Goal: Information Seeking & Learning: Check status

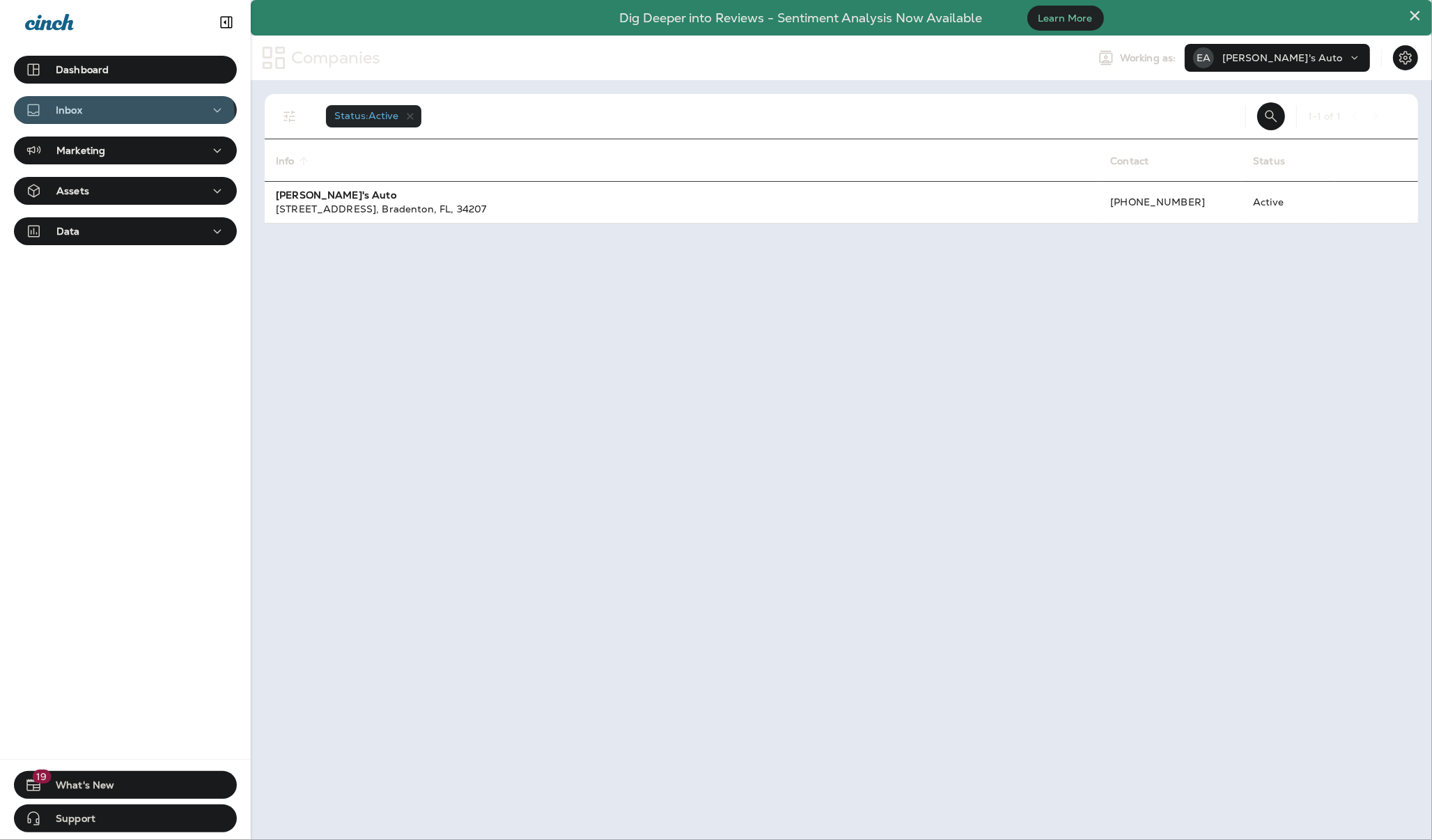
click at [123, 119] on button "Inbox" at bounding box center [125, 110] width 223 height 28
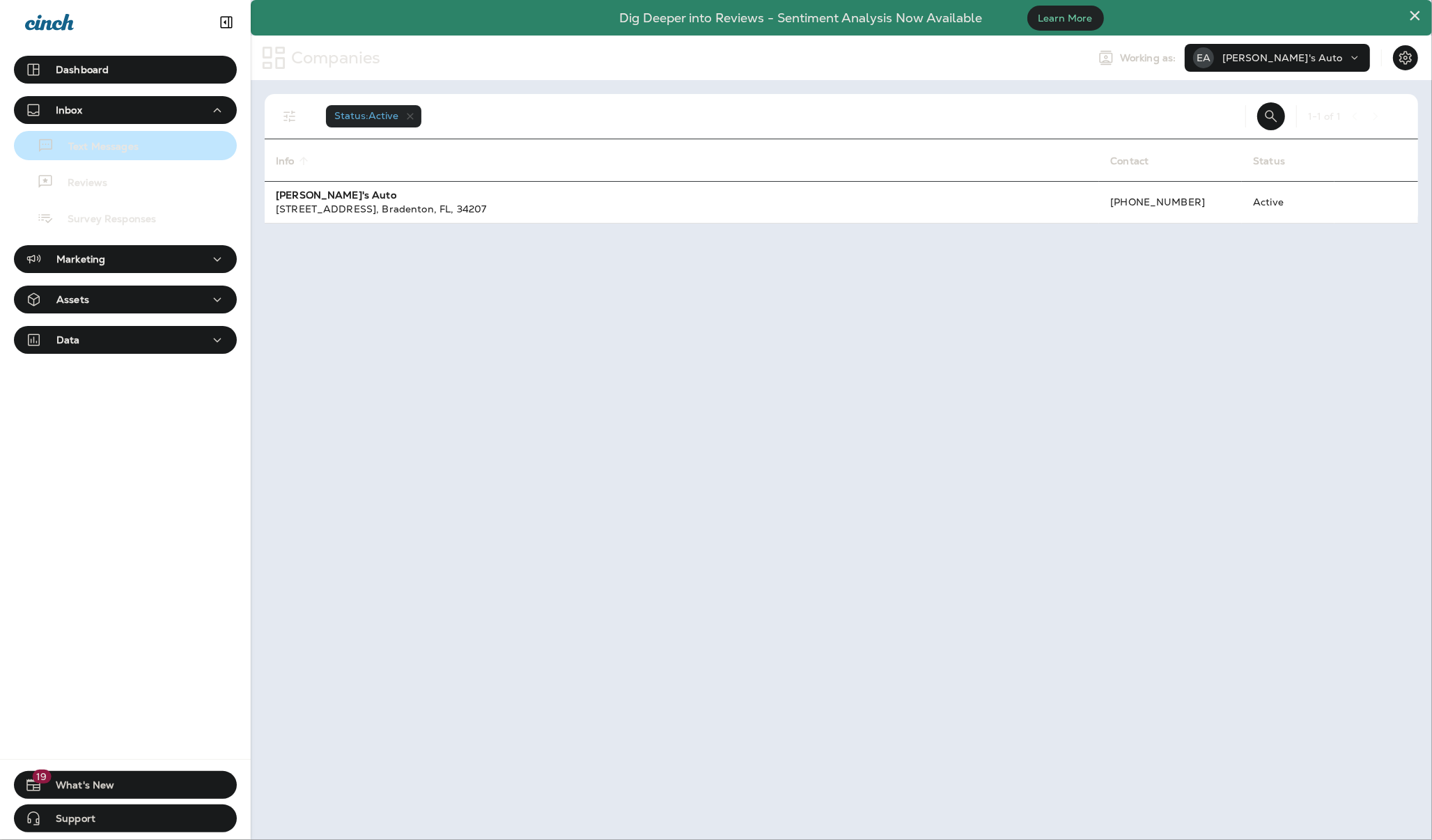
click at [115, 141] on p "Text Messages" at bounding box center [96, 147] width 84 height 14
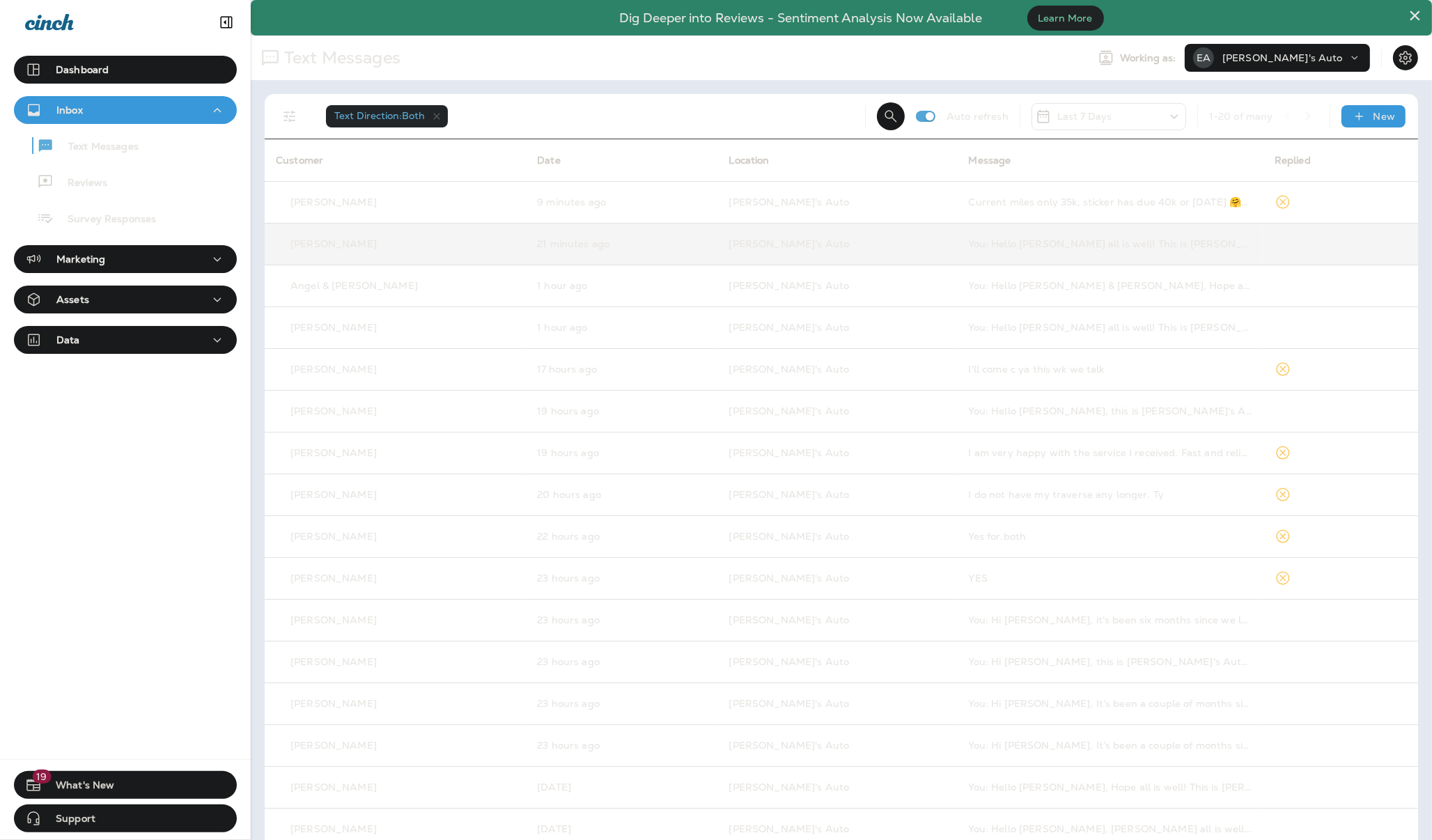
click at [969, 254] on td "You: Hello [PERSON_NAME] all is well! This is [PERSON_NAME] from [PERSON_NAME]'…" at bounding box center [1111, 244] width 306 height 42
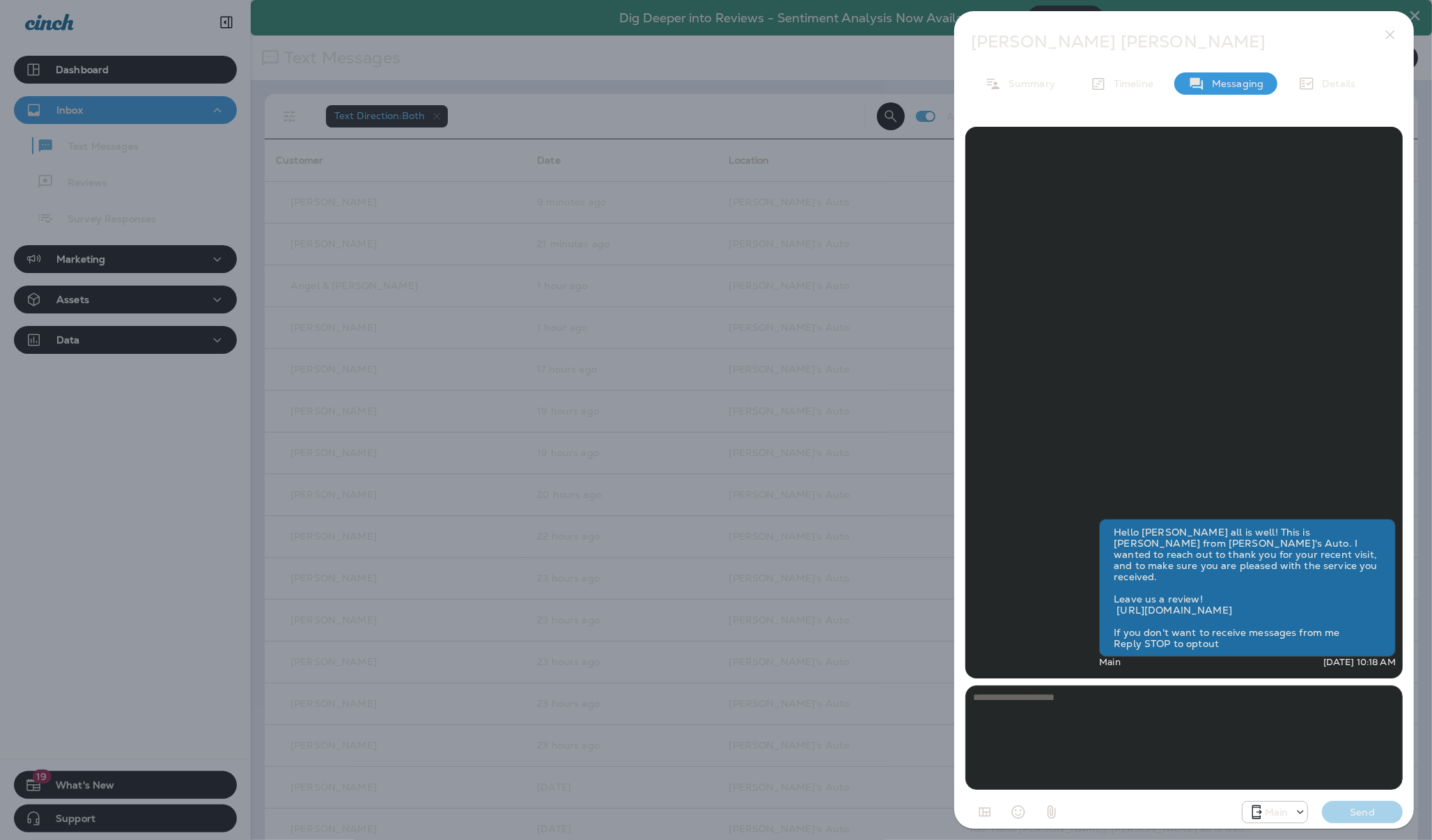
click at [1390, 32] on icon "button" at bounding box center [1390, 34] width 16 height 16
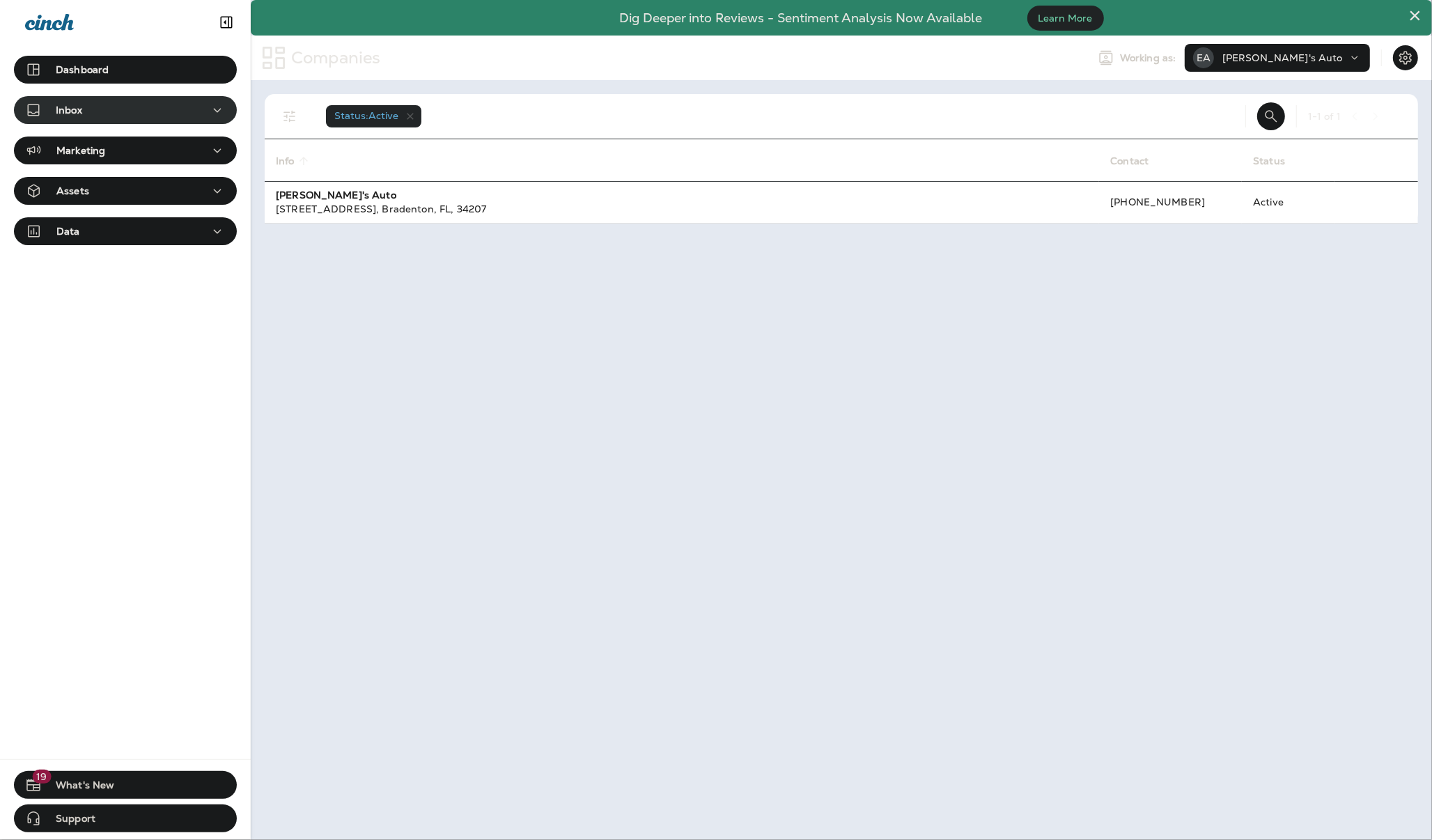
click at [109, 110] on div "Inbox" at bounding box center [125, 110] width 201 height 17
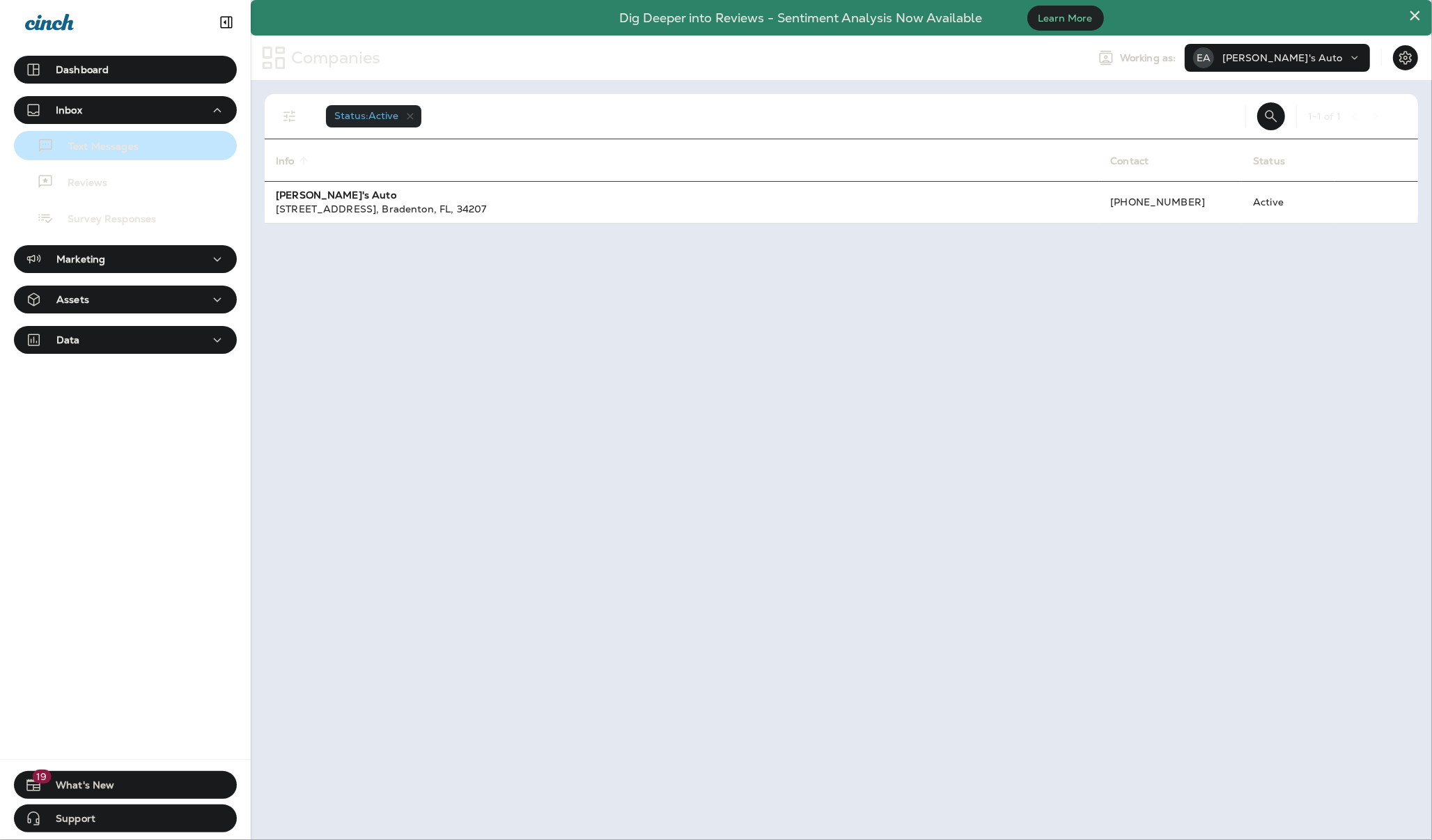
click at [102, 144] on p "Text Messages" at bounding box center [96, 147] width 84 height 14
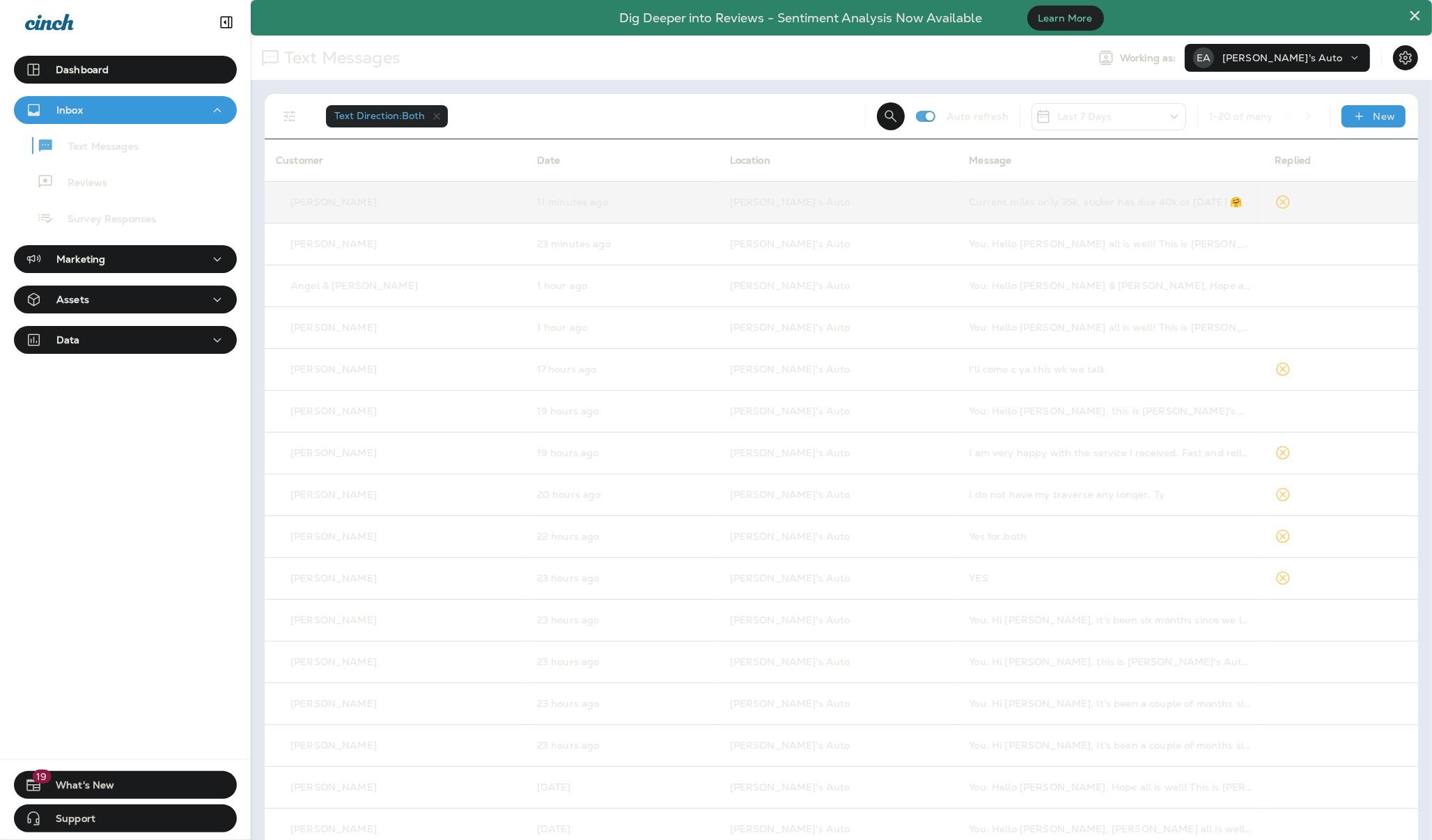
click at [974, 189] on td "Current miles only 35k, sticker has due 40k or [DATE] 🤗✔️ I'll hold off for now." at bounding box center [1111, 202] width 306 height 42
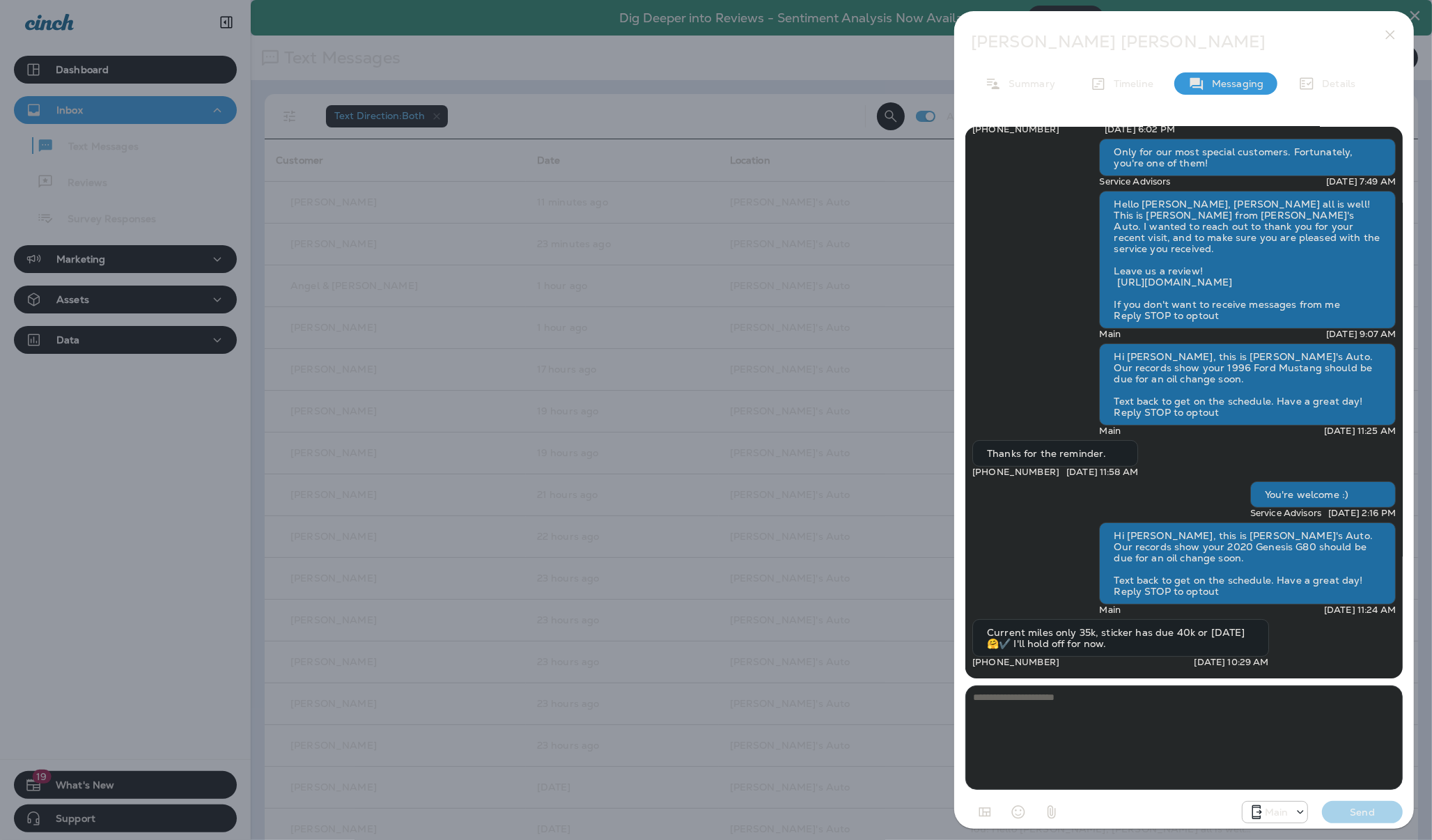
click at [161, 493] on div "Rick Pamer Summary Timeline Messaging Details Hello Rick, This is Evan at Evan'…" at bounding box center [716, 420] width 1432 height 840
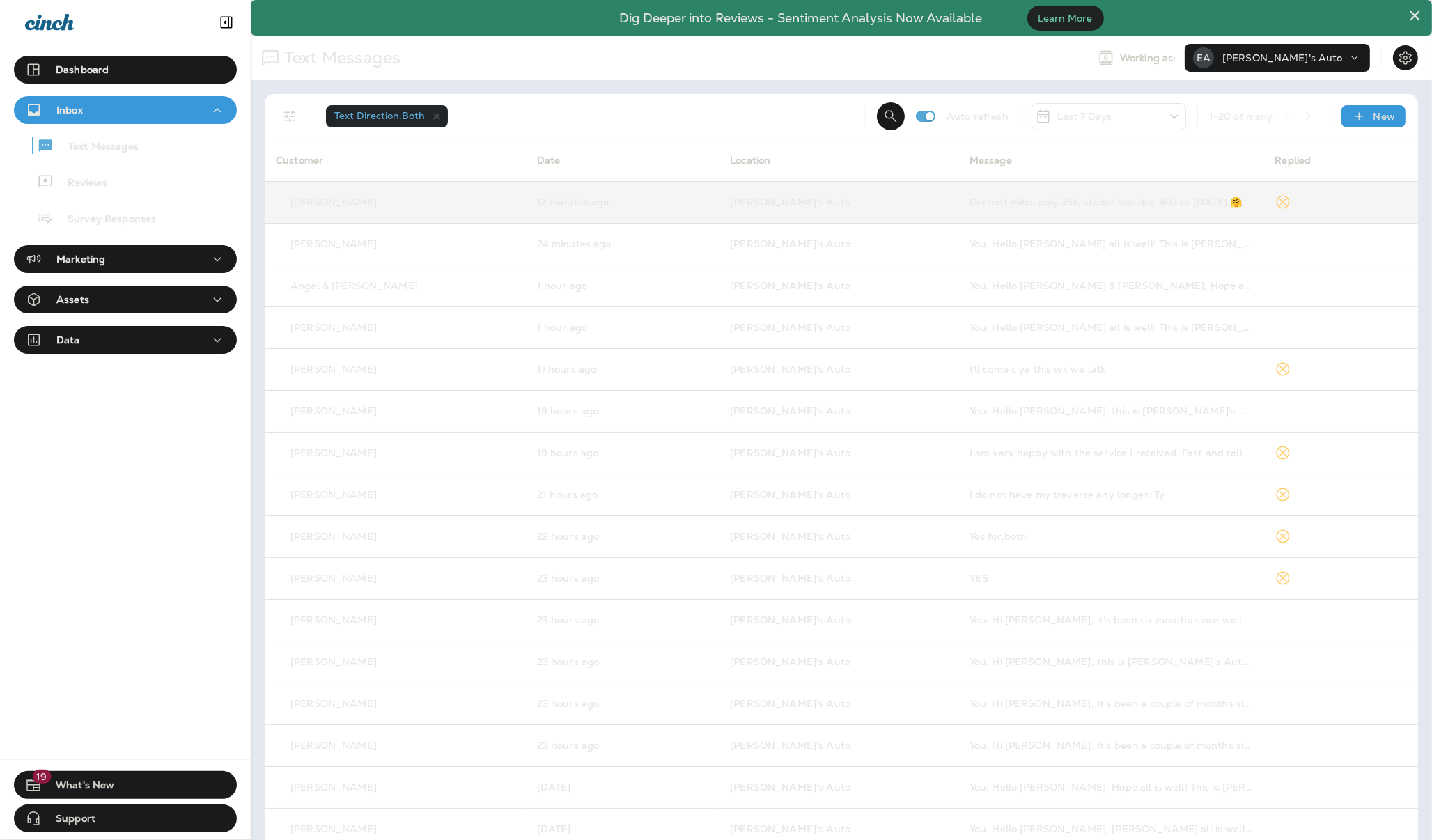
click at [994, 216] on td "Current miles only 35k, sticker has due 40k or [DATE] 🤗✔️ I'll hold off for now." at bounding box center [1111, 202] width 306 height 42
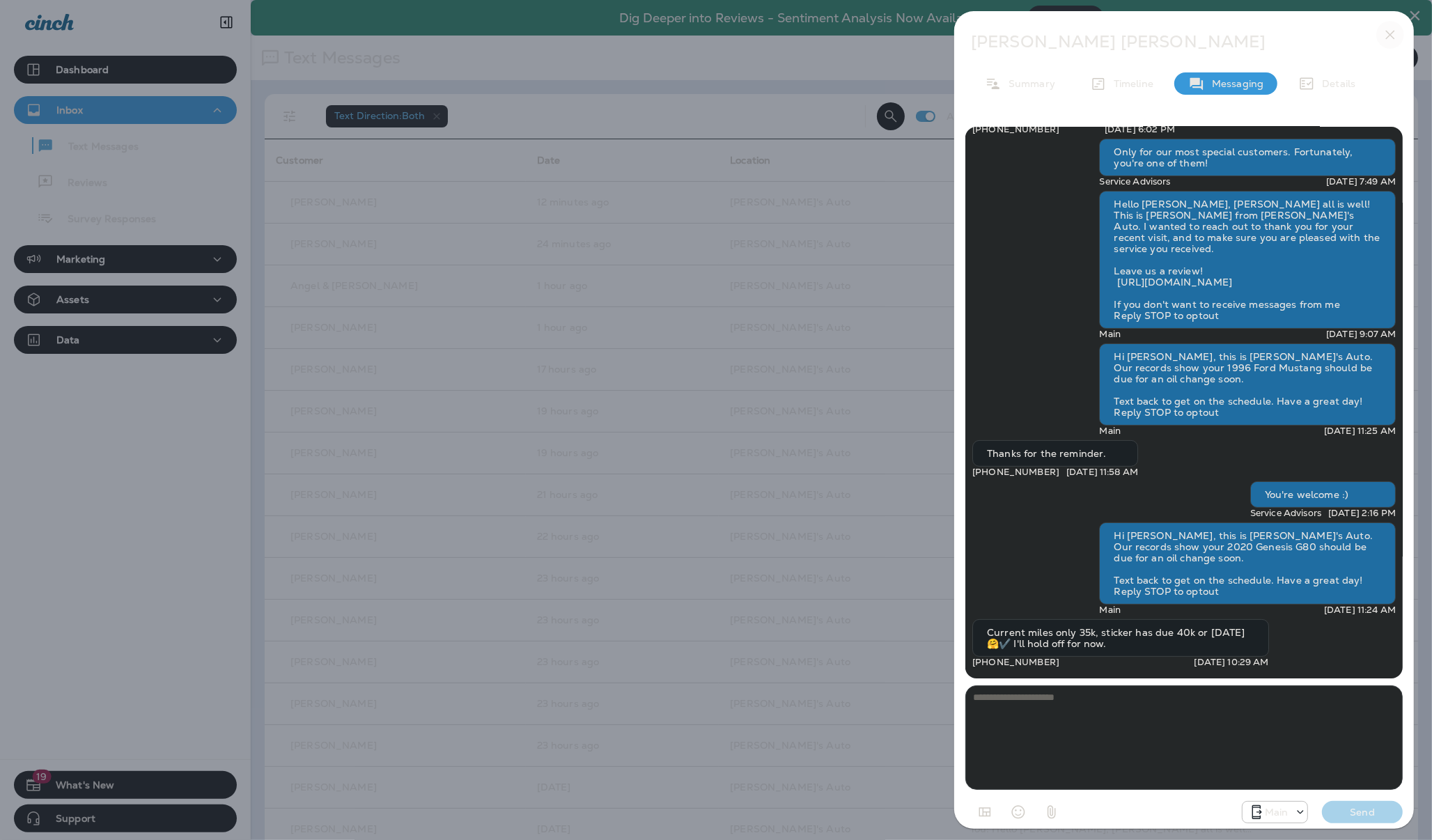
click at [1387, 34] on icon "button" at bounding box center [1390, 34] width 16 height 16
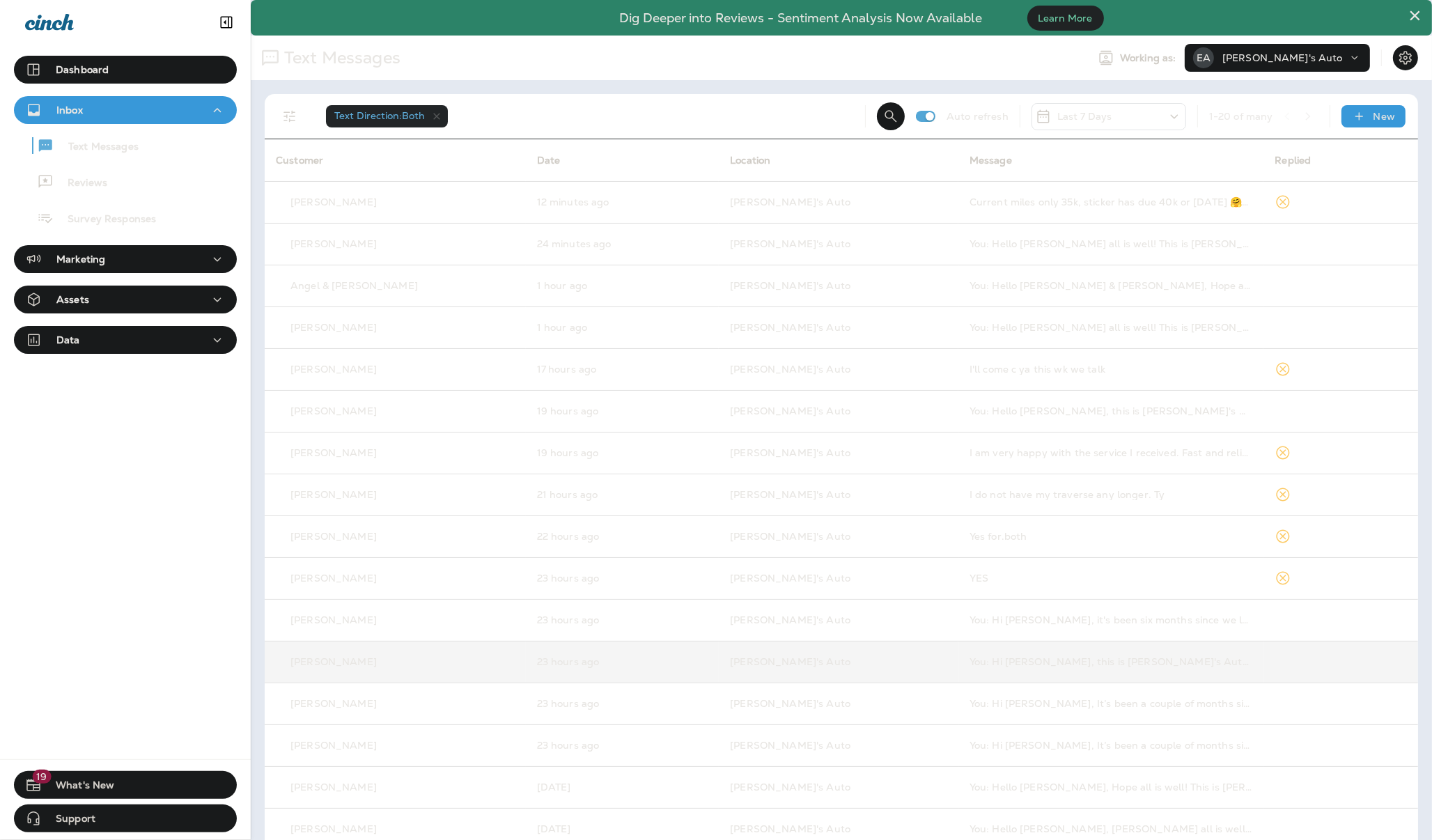
click at [970, 672] on td "You: Hi [PERSON_NAME], this is [PERSON_NAME]'s Auto. Our records show your 1998…" at bounding box center [1111, 661] width 306 height 42
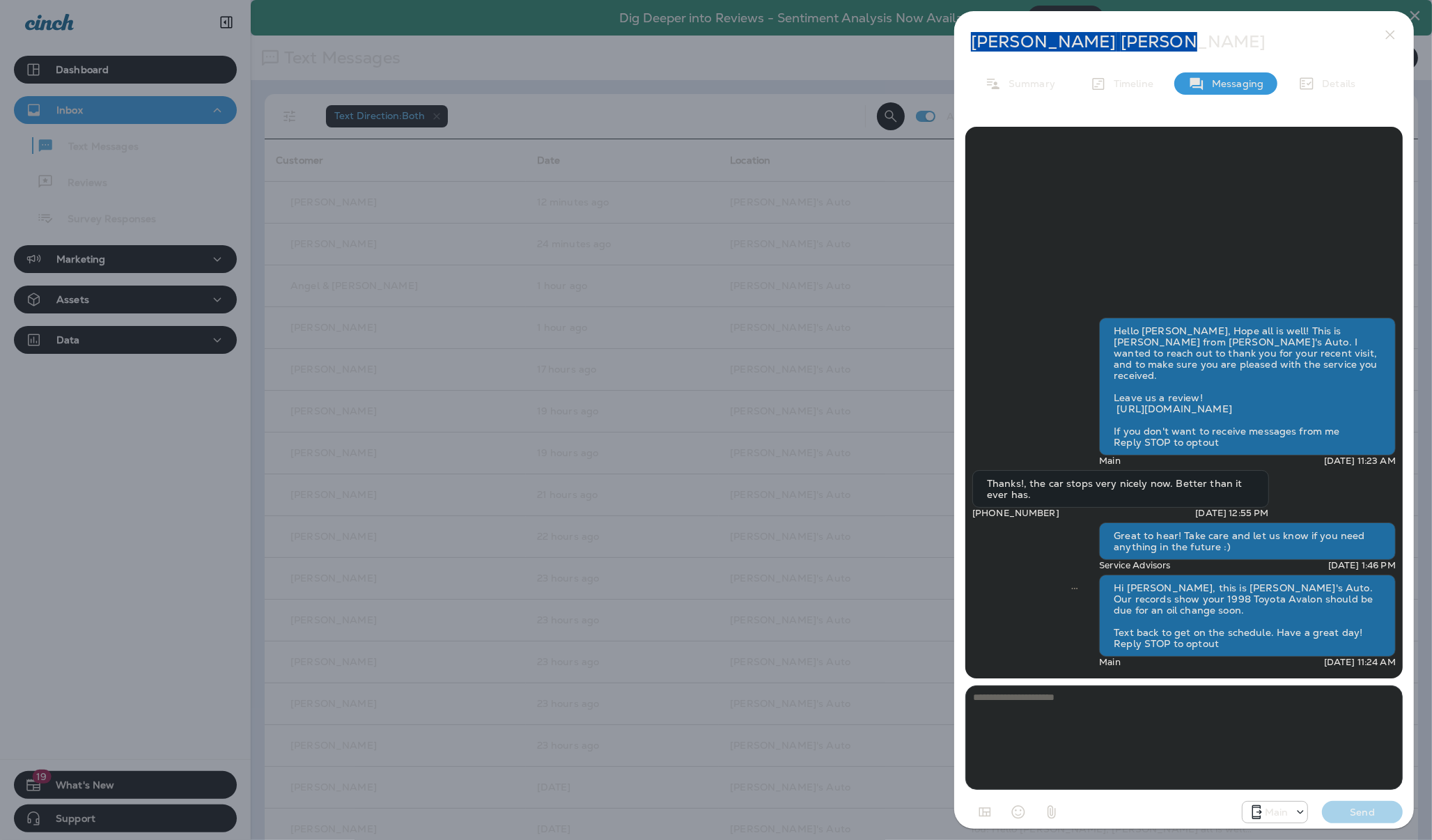
drag, startPoint x: 1123, startPoint y: 40, endPoint x: 970, endPoint y: 41, distance: 153.0
click at [971, 41] on p "William Glennon" at bounding box center [1161, 41] width 380 height 19
copy p "William Glennon"
click at [1390, 32] on icon "button" at bounding box center [1390, 34] width 16 height 16
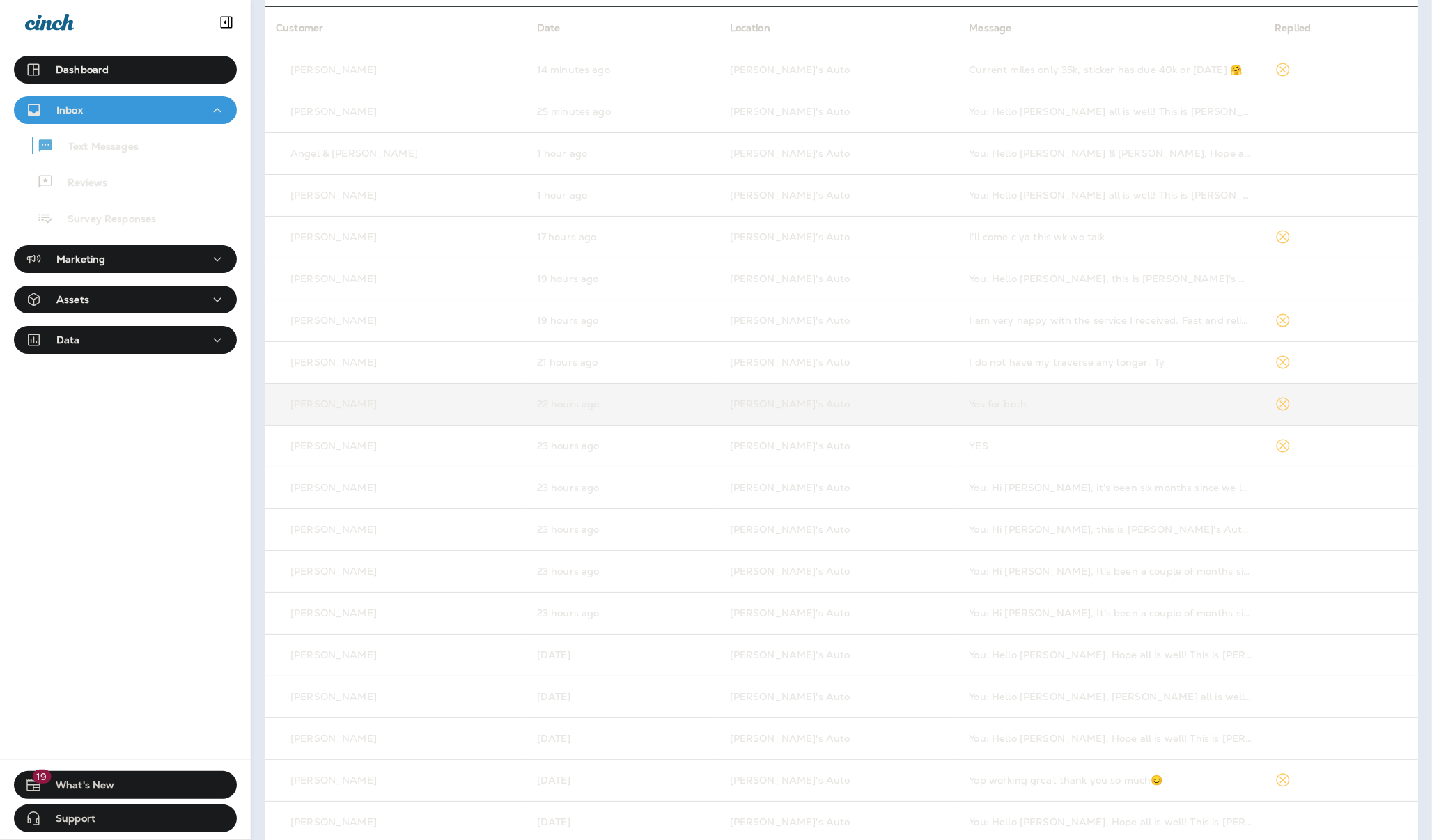
scroll to position [174, 0]
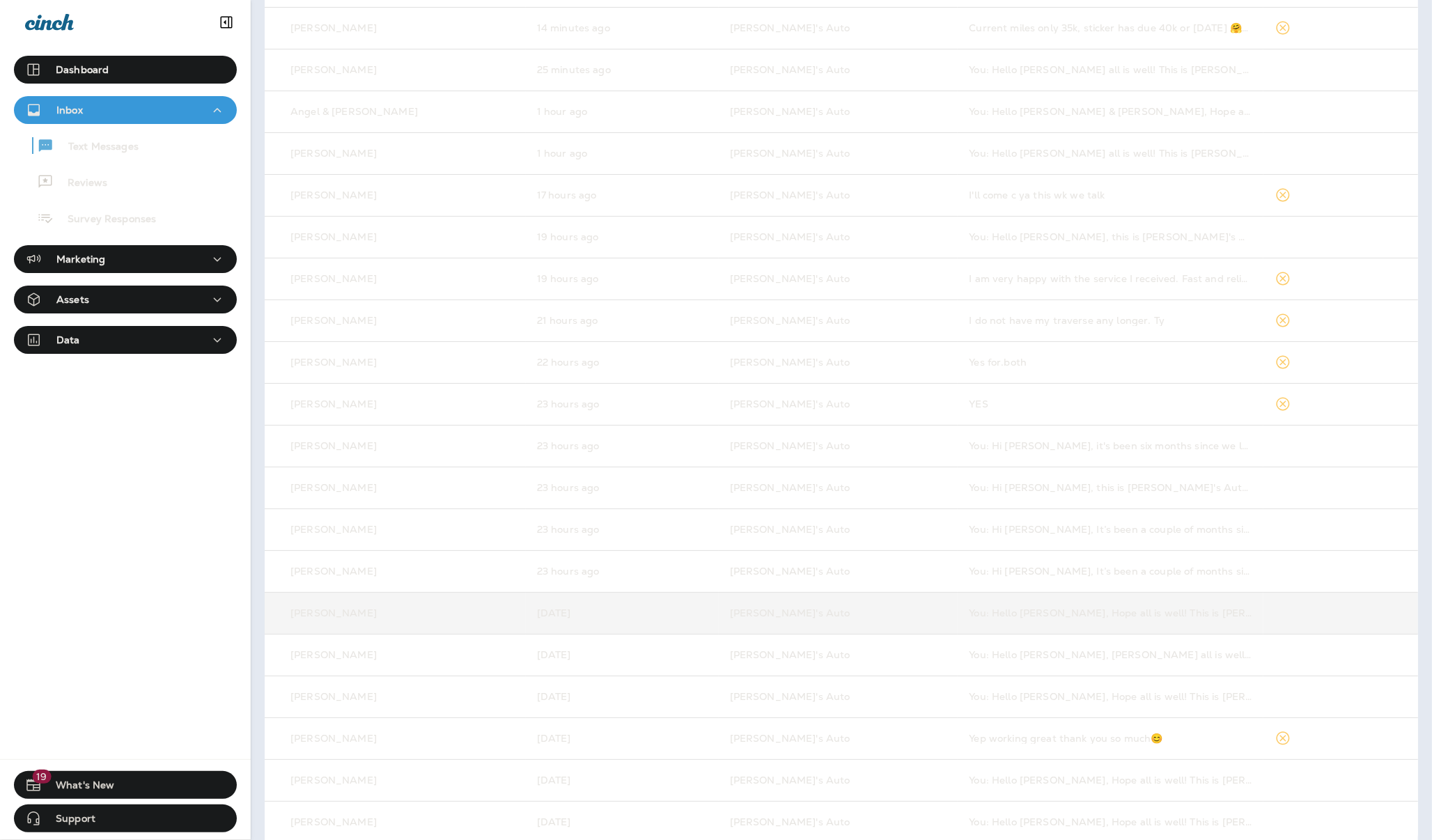
click at [1273, 613] on td at bounding box center [1341, 613] width 154 height 42
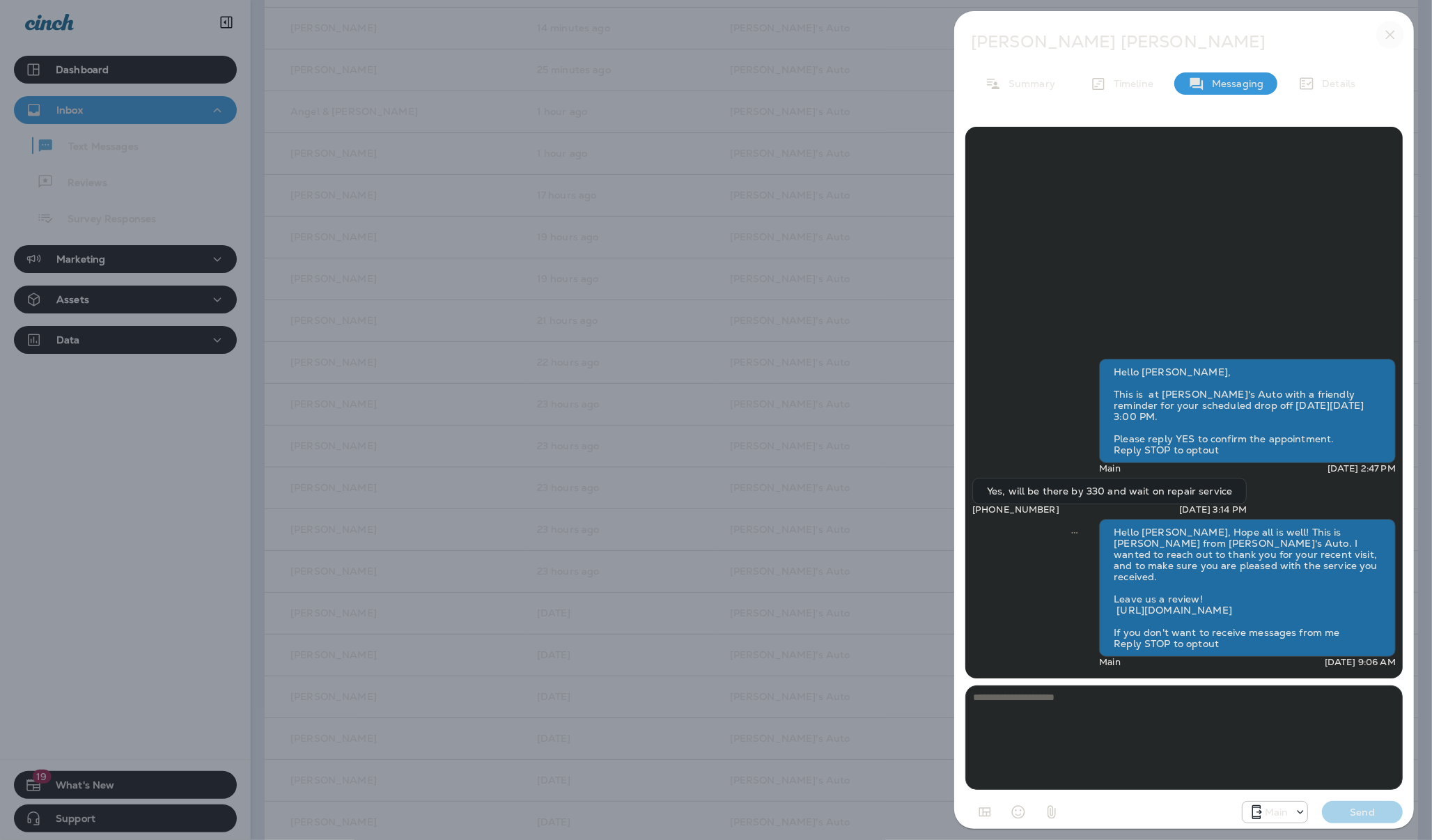
click at [1388, 44] on button "button" at bounding box center [1390, 34] width 28 height 28
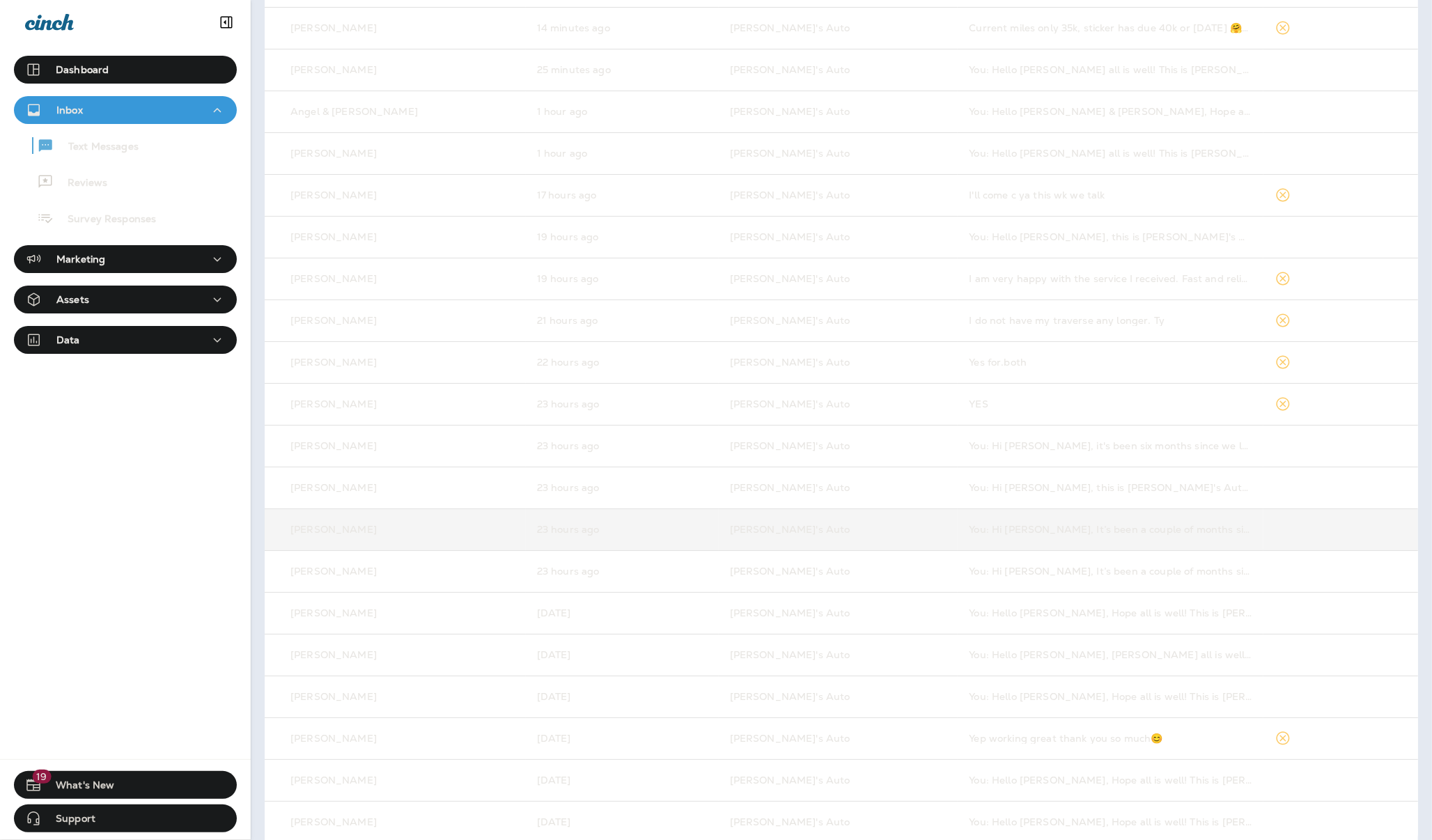
scroll to position [191, 0]
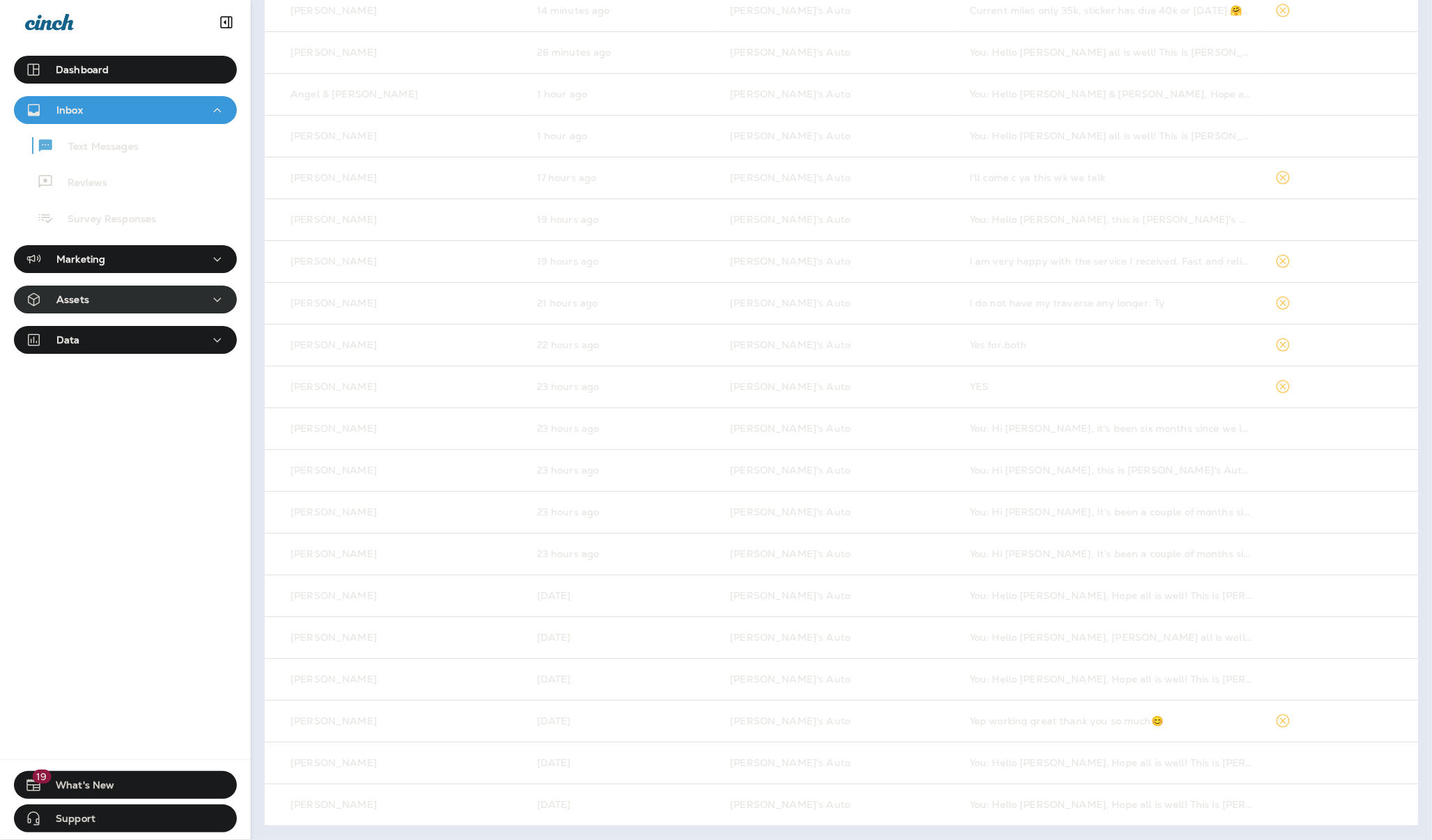
click at [131, 307] on div "Assets" at bounding box center [125, 299] width 201 height 17
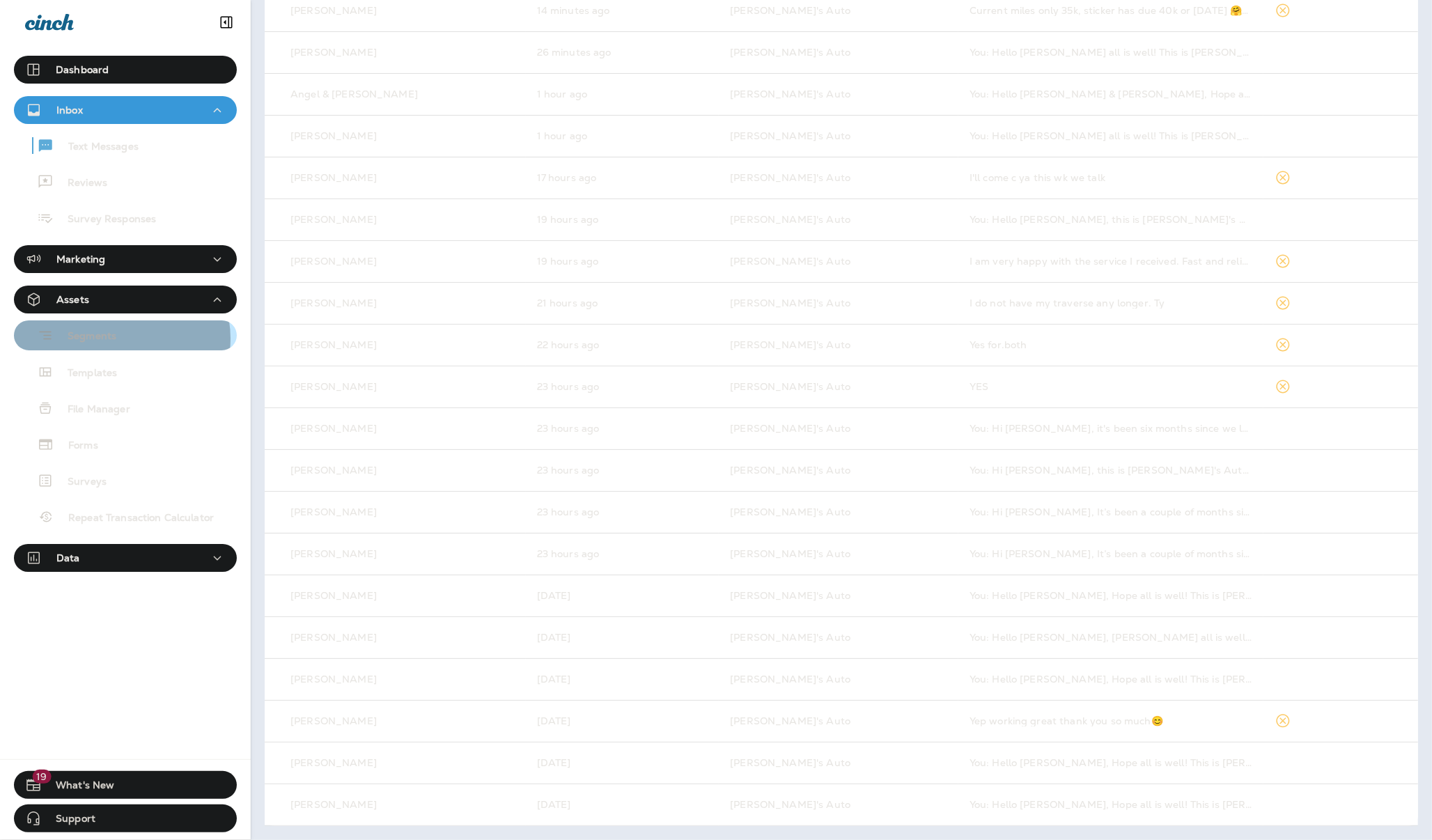
click at [121, 338] on div "Segments" at bounding box center [124, 336] width 211 height 22
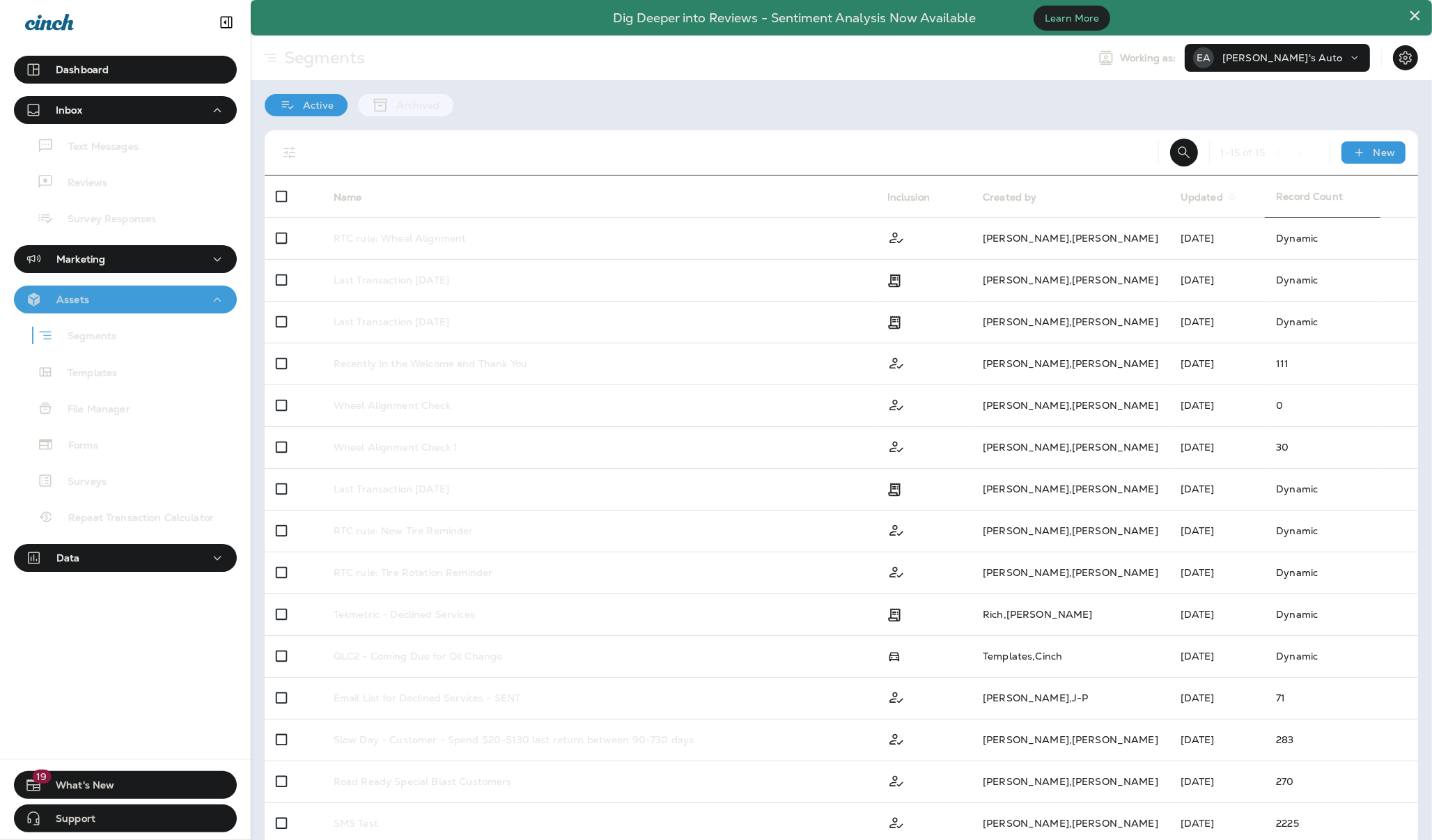
click at [123, 295] on div "Assets" at bounding box center [125, 299] width 201 height 17
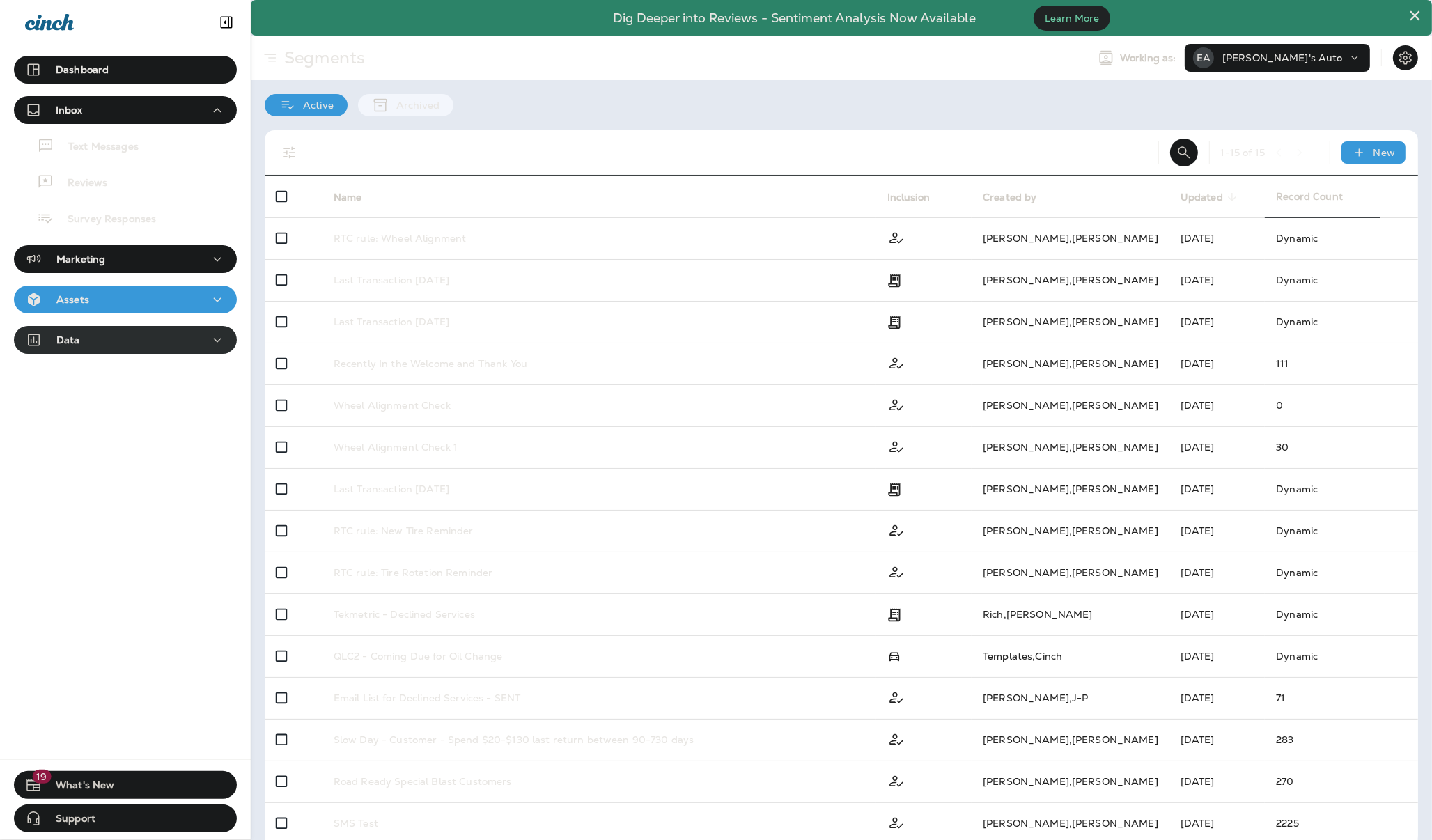
click at [119, 342] on div "Data" at bounding box center [125, 339] width 201 height 17
click at [119, 340] on div "Data" at bounding box center [125, 339] width 201 height 17
click at [106, 253] on div "Marketing" at bounding box center [125, 259] width 201 height 17
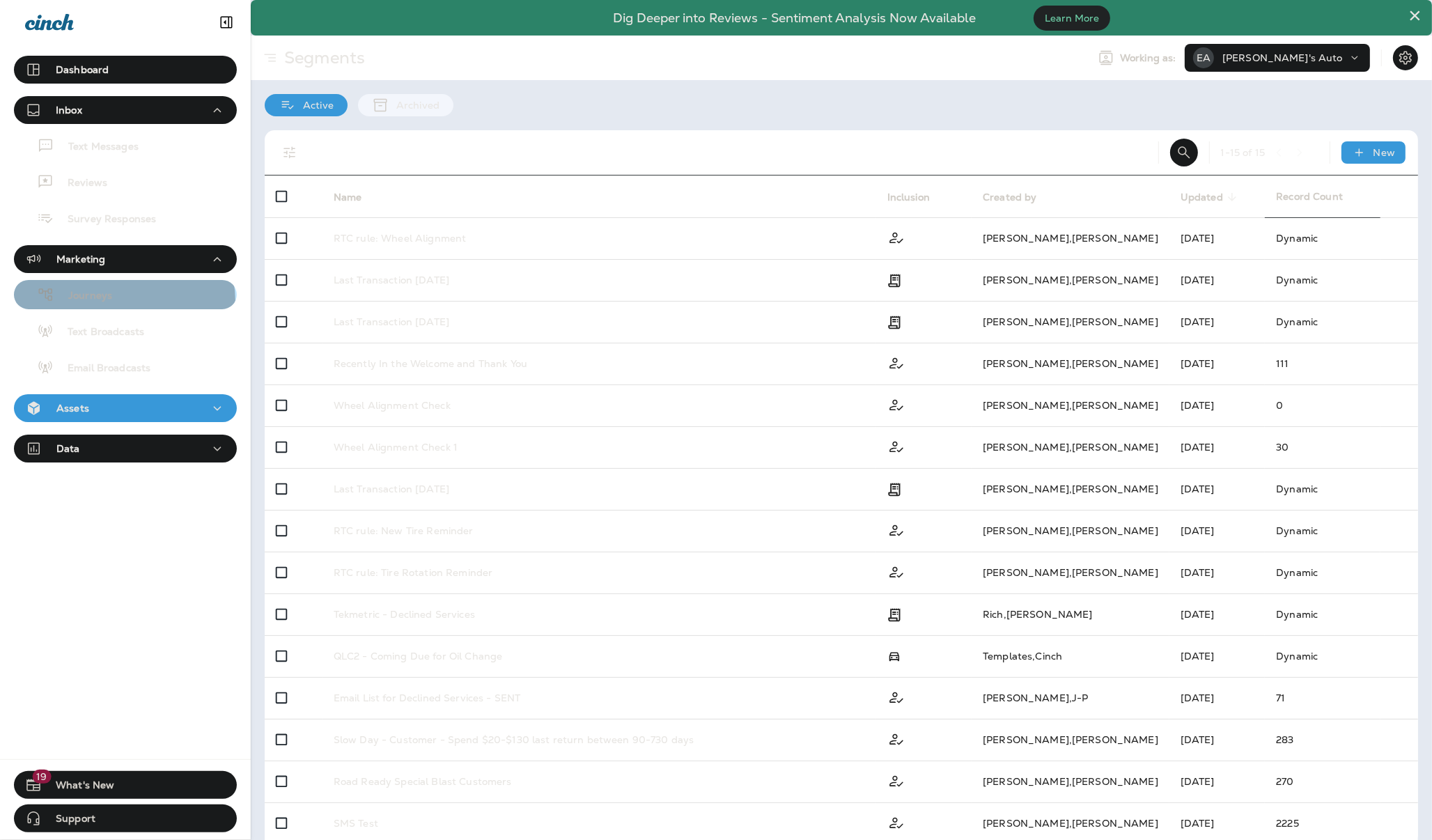
click at [123, 301] on div "Journeys" at bounding box center [124, 294] width 211 height 21
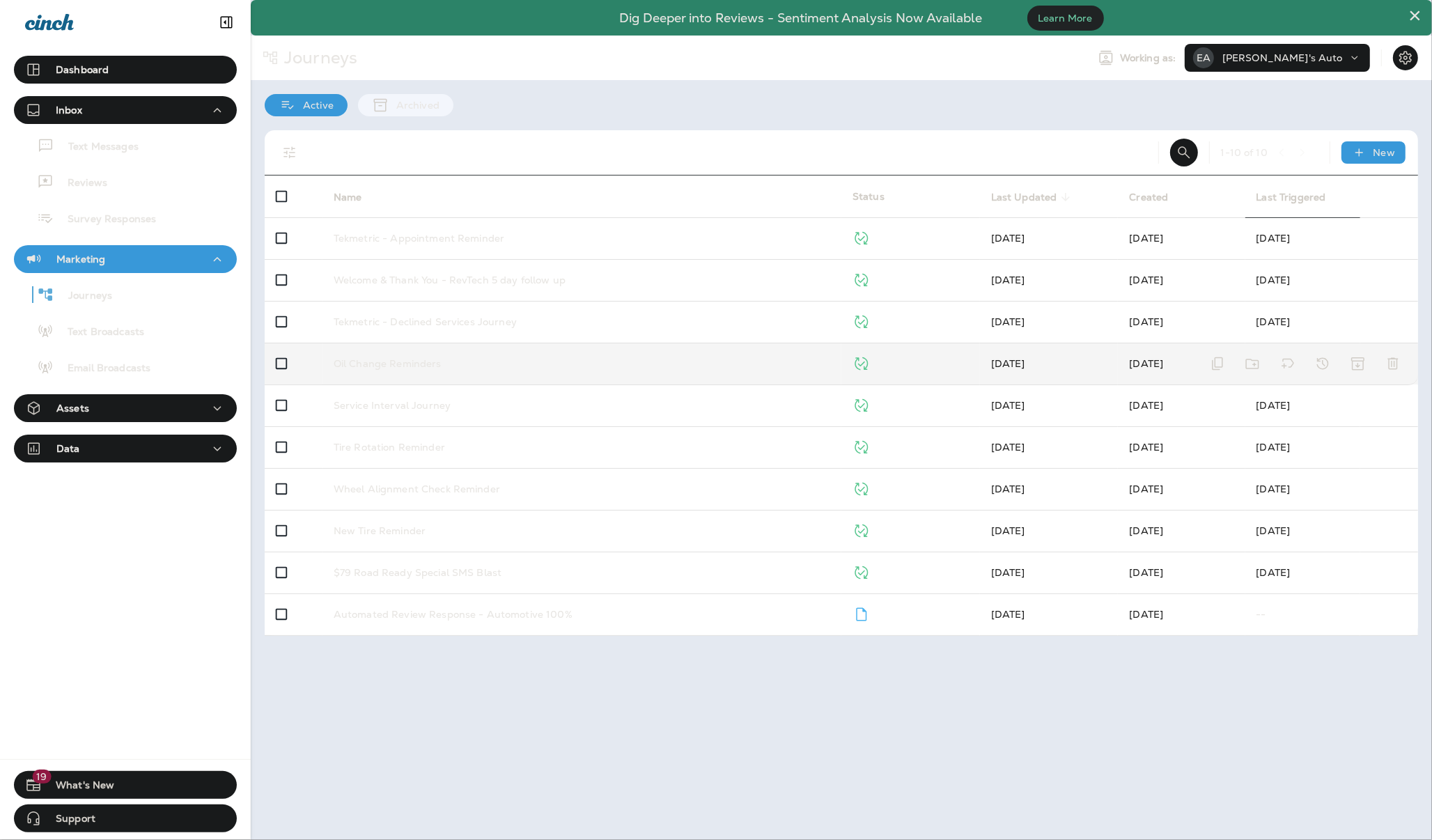
click at [551, 366] on div "Oil Change Reminders" at bounding box center [582, 364] width 496 height 11
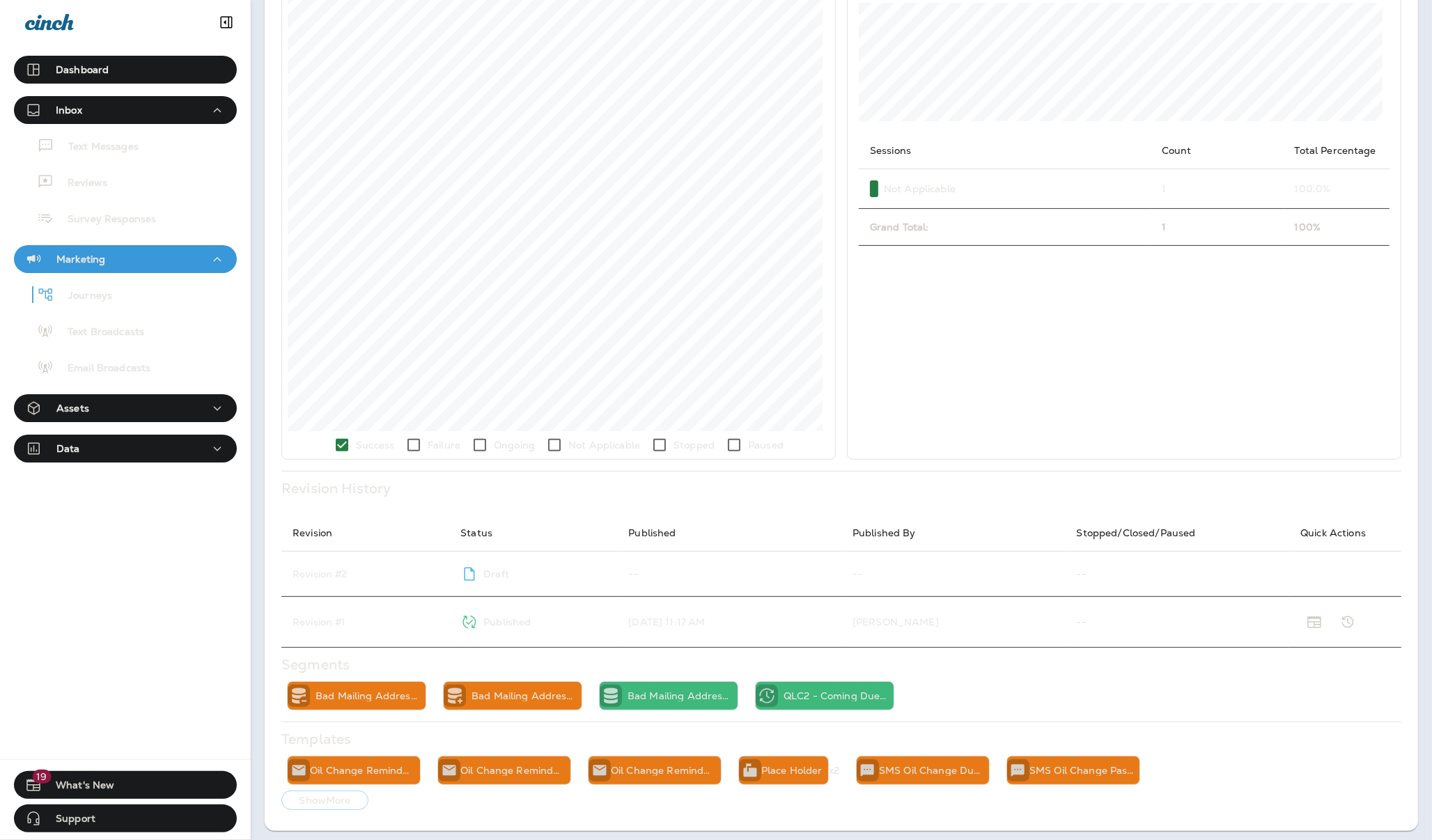
scroll to position [378, 0]
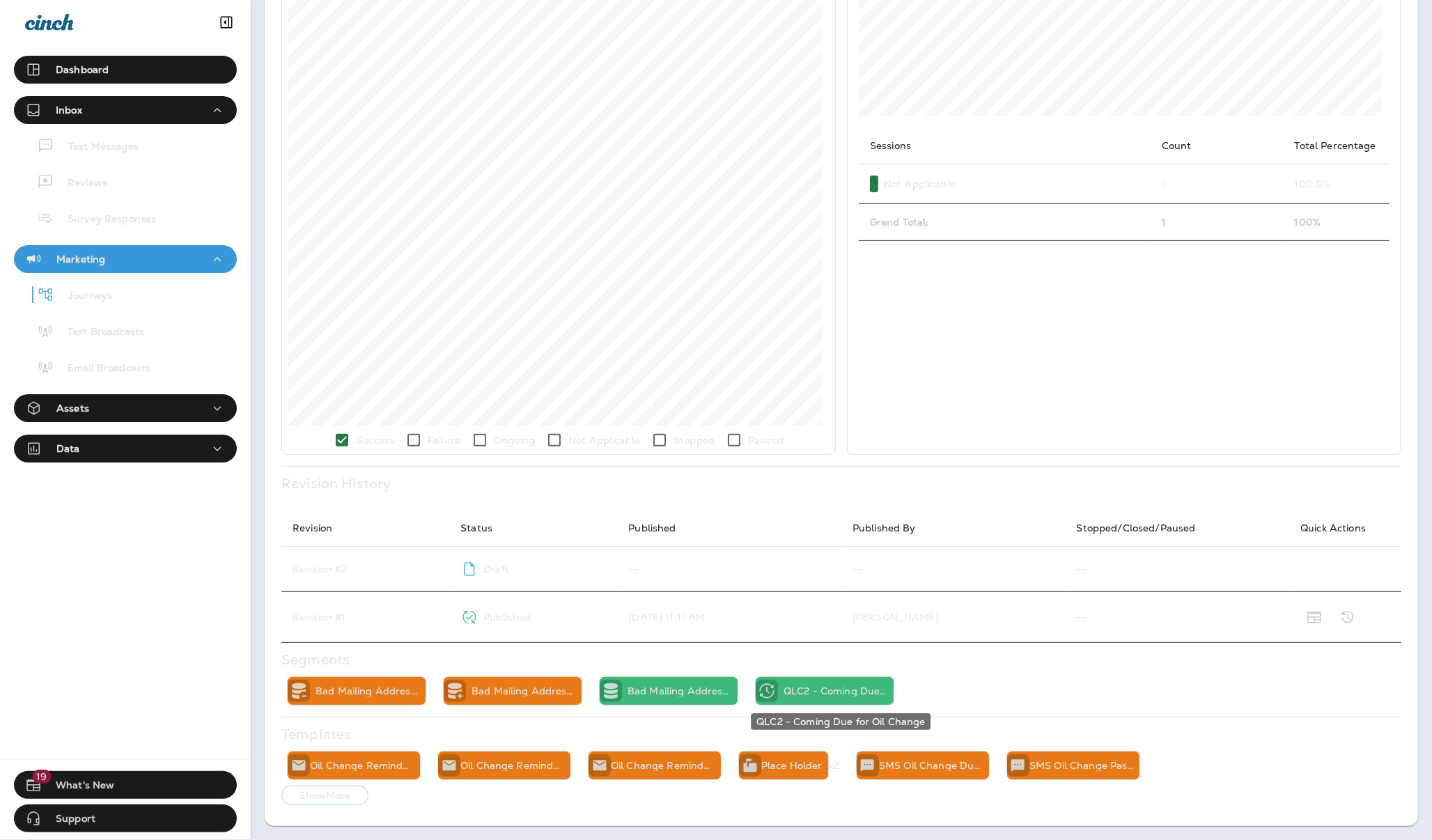
click at [851, 686] on p "QLC2 - Coming Due for Oil Change" at bounding box center [836, 690] width 104 height 11
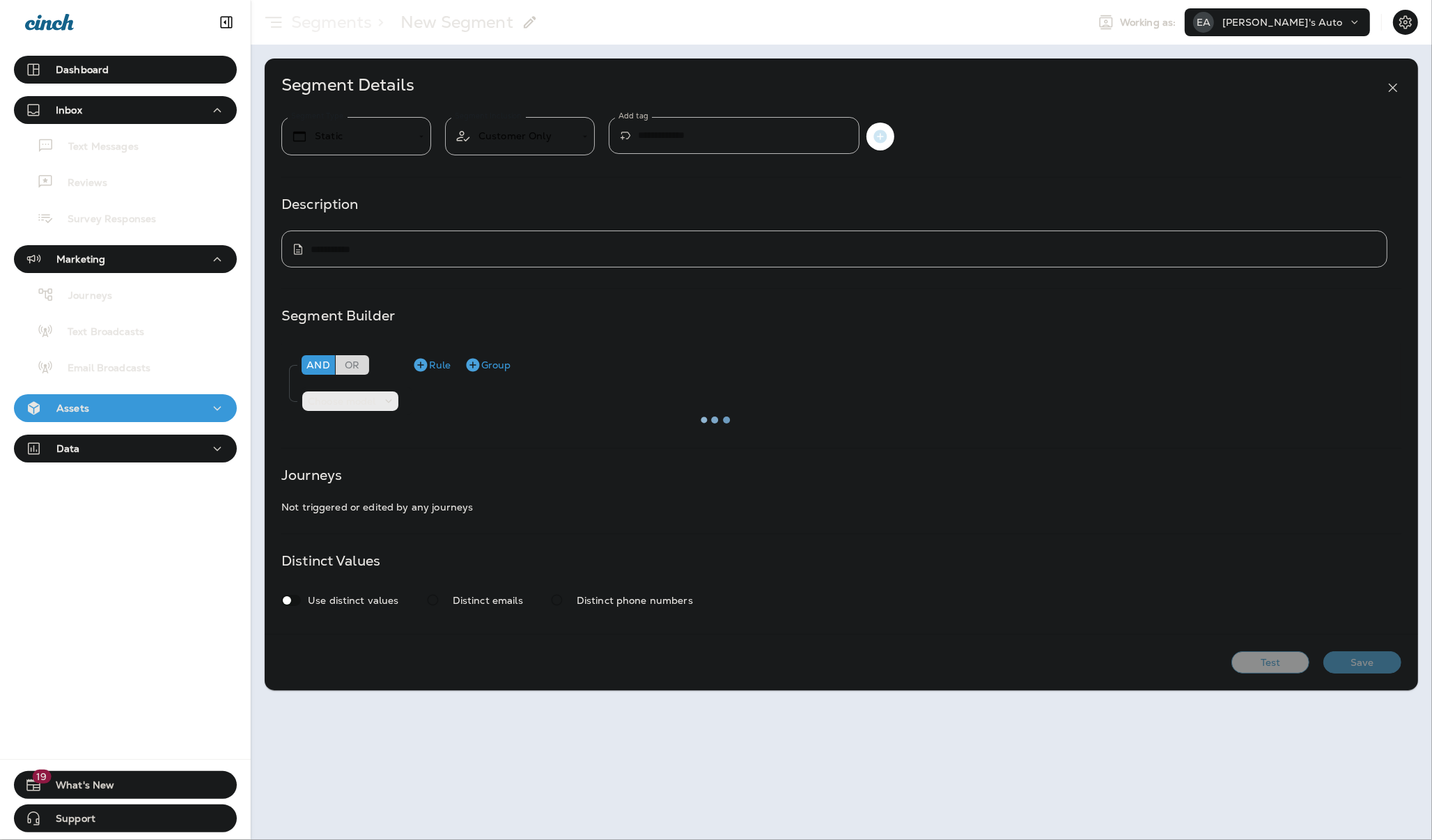
type input "*******"
type input "**********"
type textarea "**********"
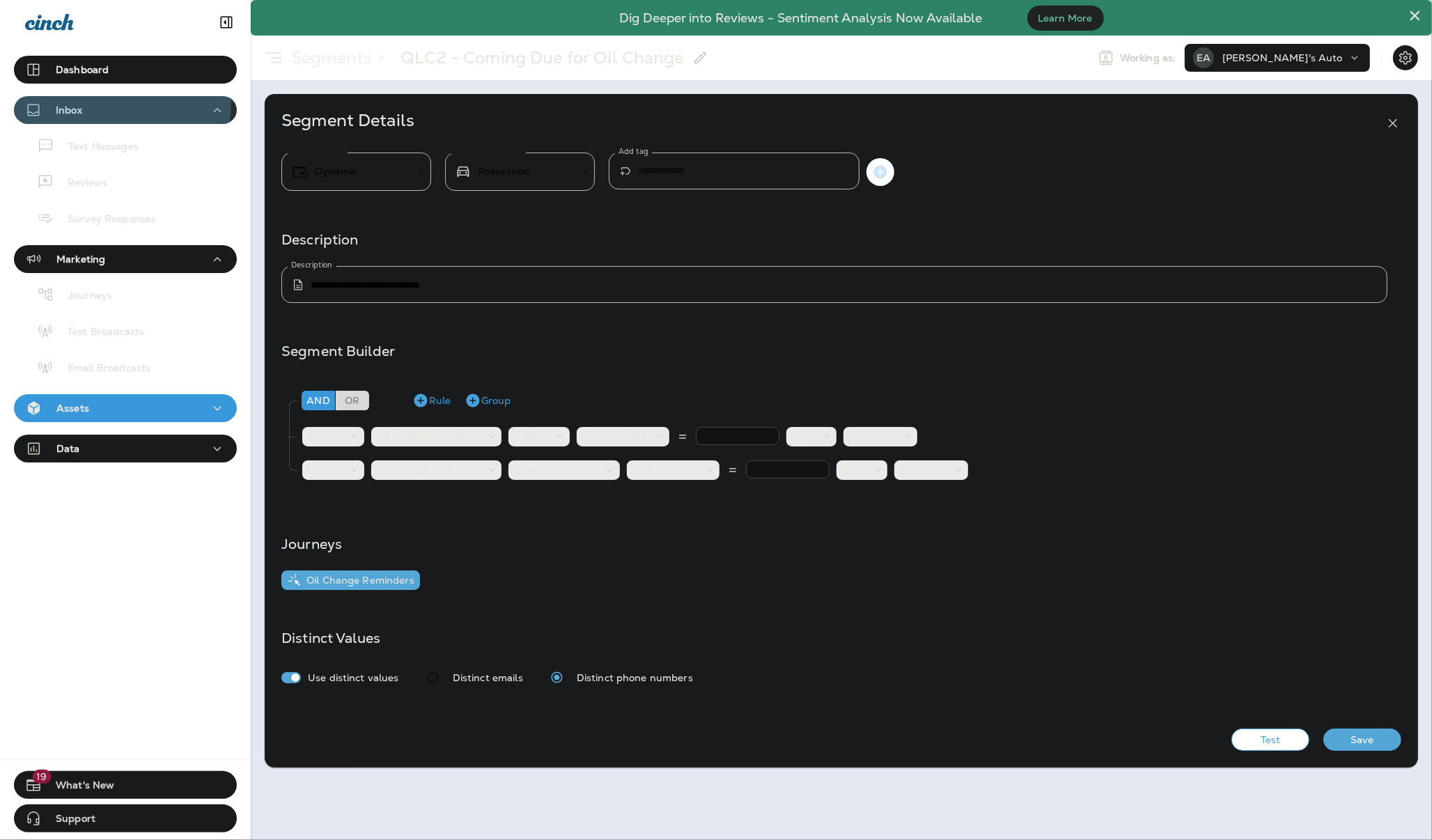
click at [109, 102] on div "Inbox" at bounding box center [125, 110] width 201 height 17
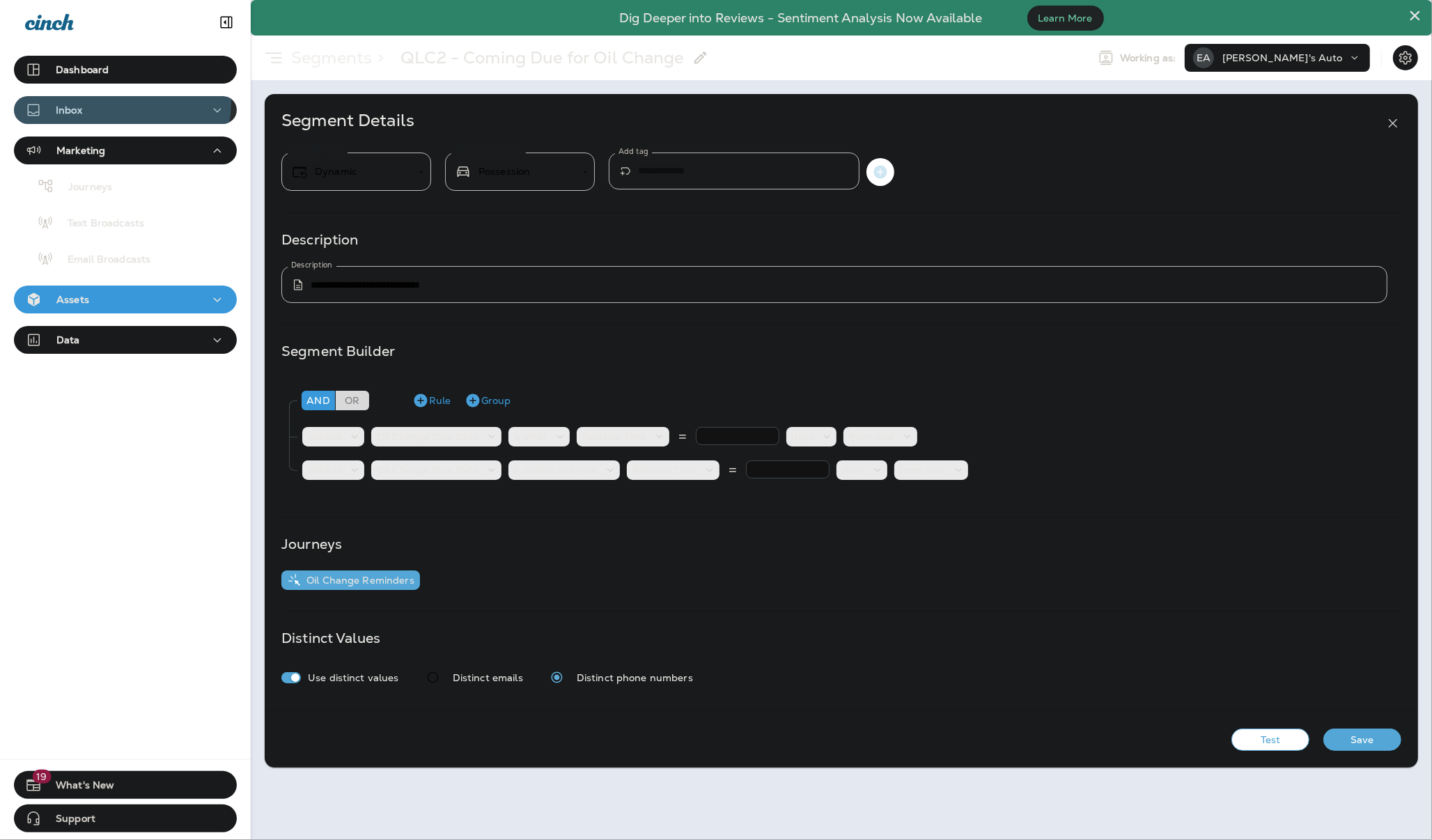
click at [109, 102] on div "Inbox" at bounding box center [125, 110] width 201 height 17
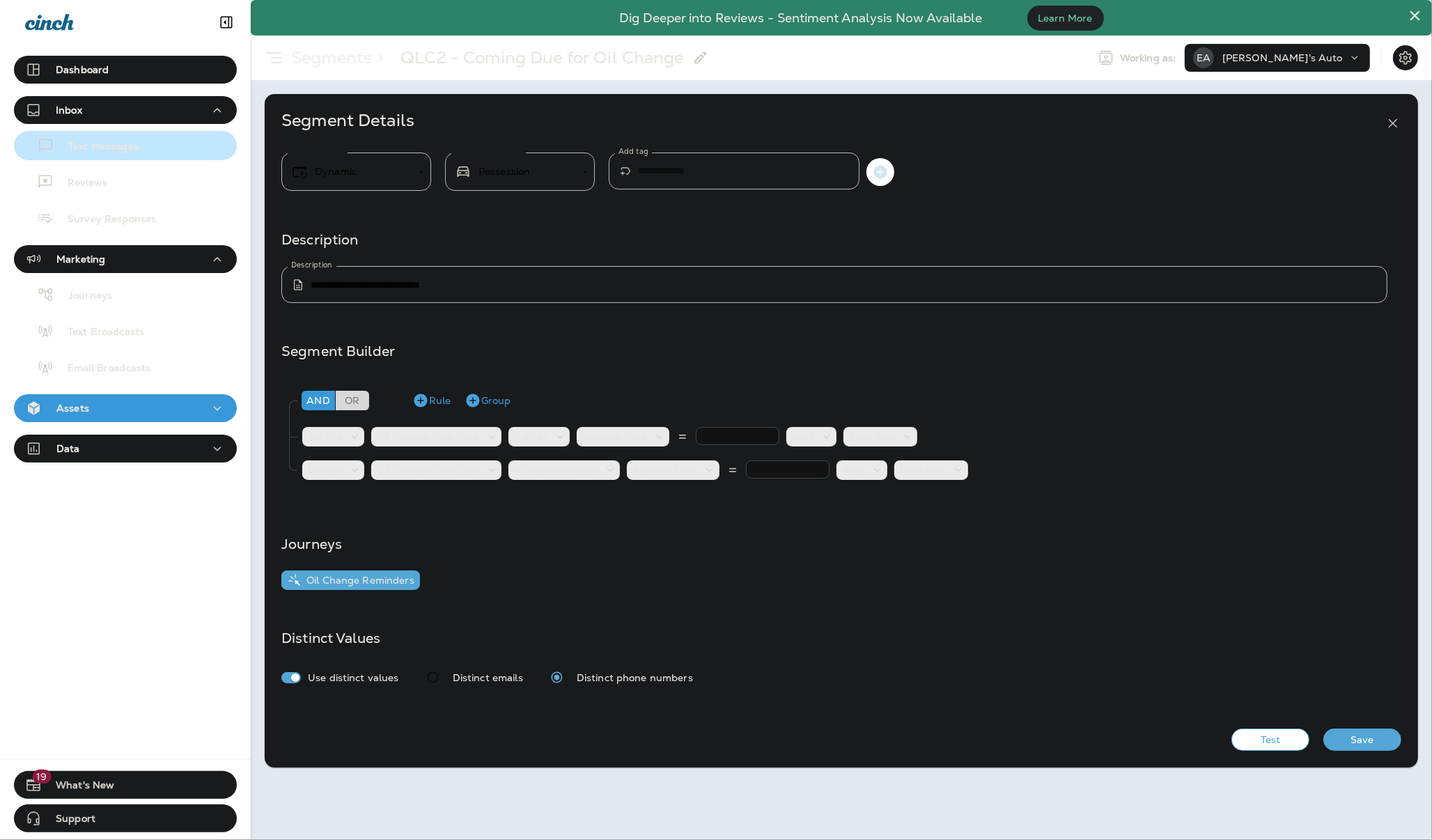
click at [102, 145] on p "Text Messages" at bounding box center [96, 147] width 84 height 14
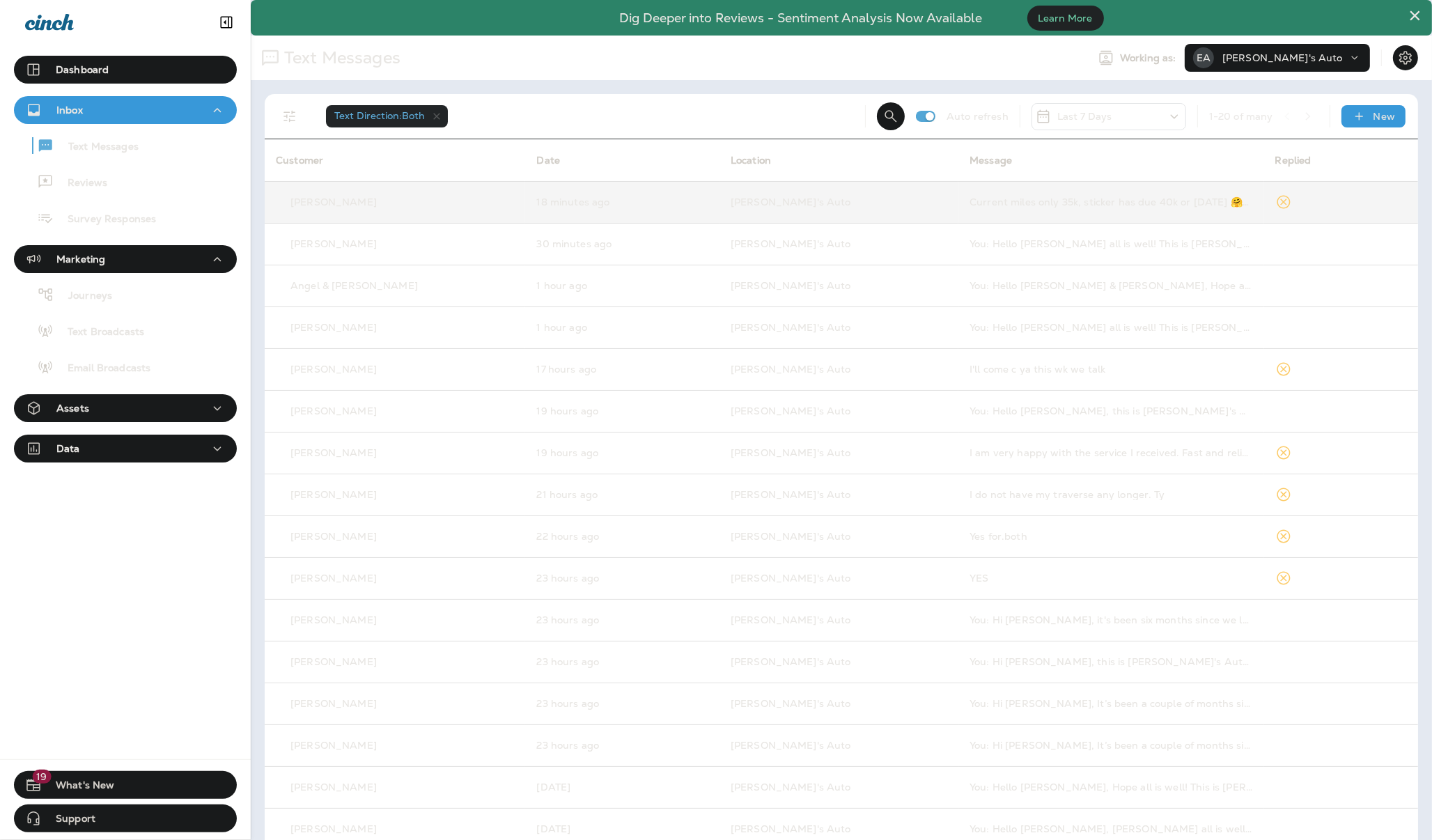
click at [847, 210] on td "[PERSON_NAME]'s Auto" at bounding box center [839, 202] width 239 height 42
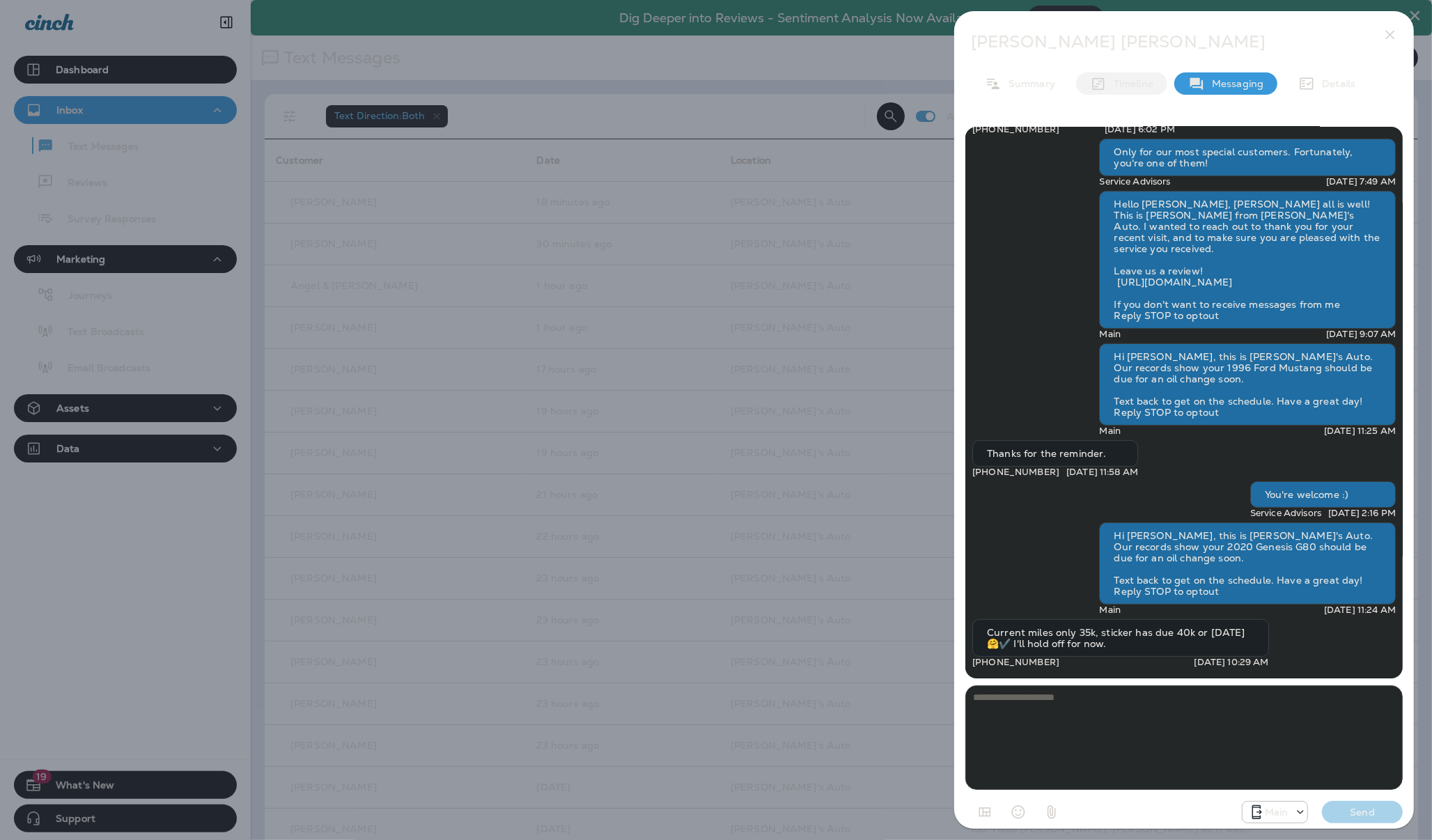
click at [1123, 89] on div "Timeline" at bounding box center [1122, 83] width 92 height 23
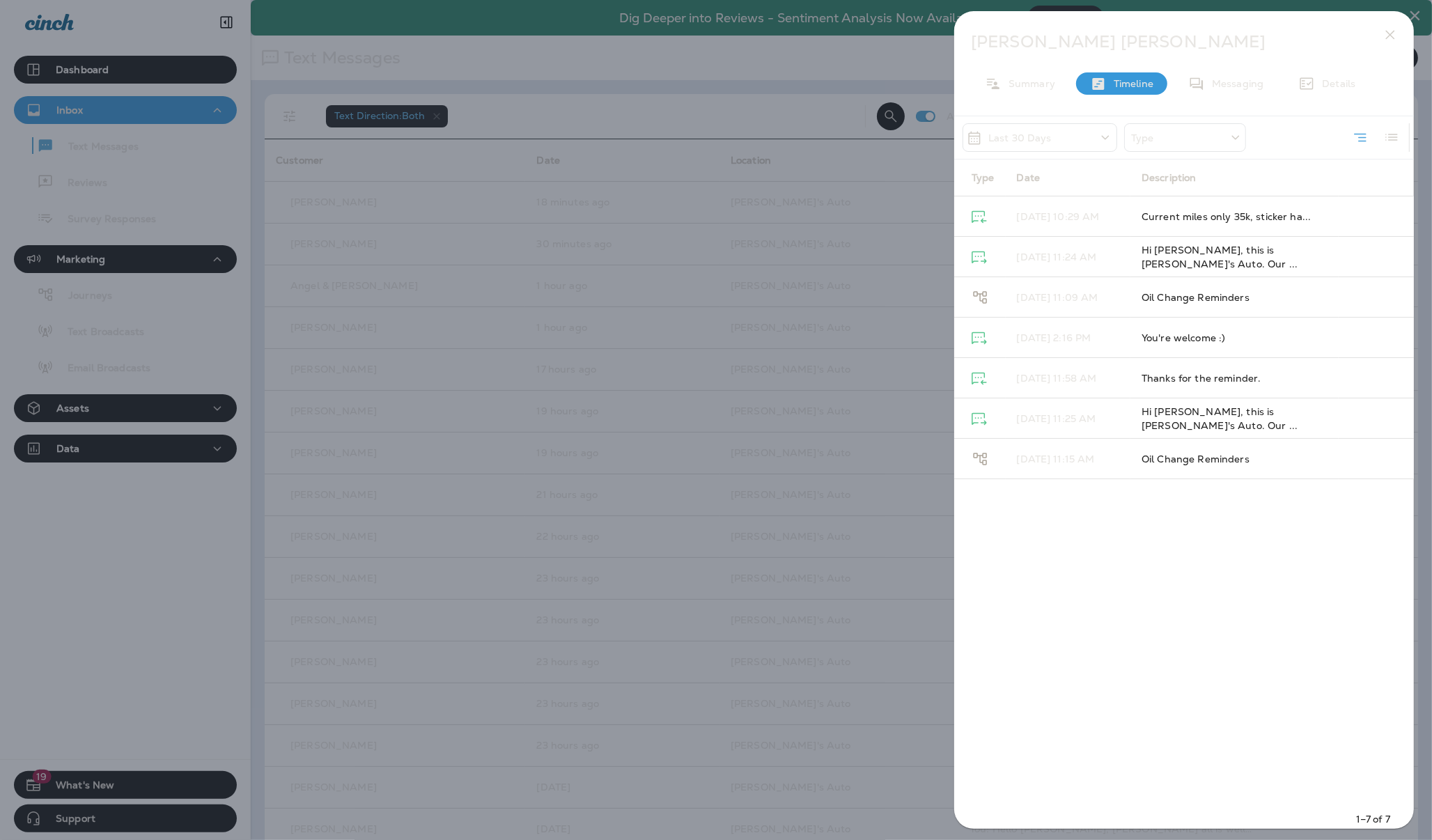
click at [1387, 35] on icon "button" at bounding box center [1390, 34] width 16 height 16
